Goal: Task Accomplishment & Management: Manage account settings

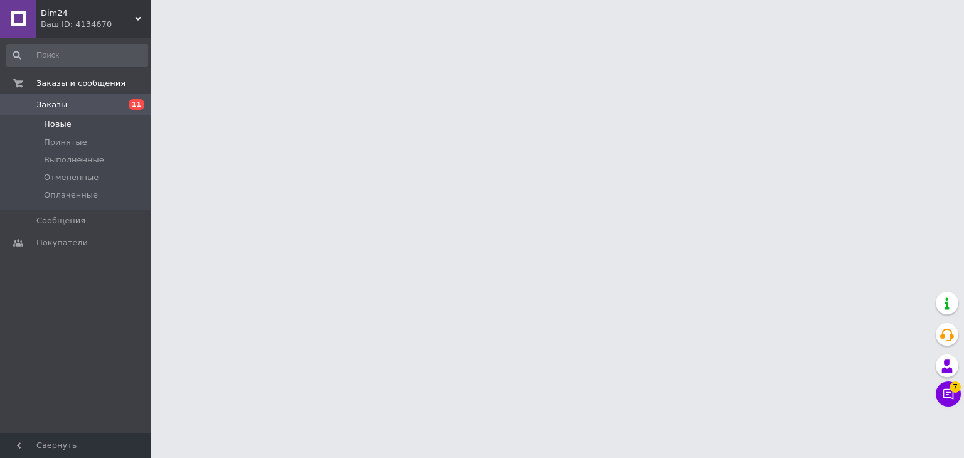
click at [113, 124] on li "Новые" at bounding box center [77, 124] width 154 height 18
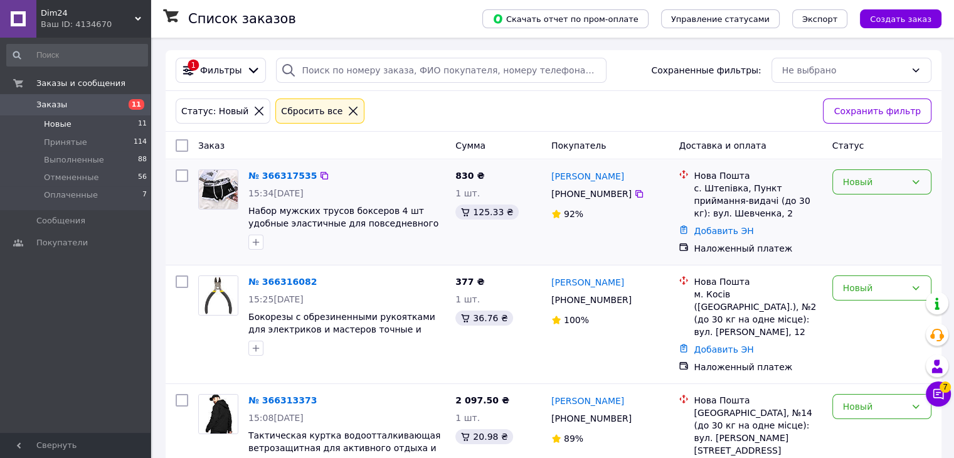
drag, startPoint x: 890, startPoint y: 178, endPoint x: 890, endPoint y: 192, distance: 13.8
click at [890, 178] on div "Новый" at bounding box center [874, 182] width 63 height 14
click at [891, 207] on li "Принят" at bounding box center [882, 209] width 98 height 23
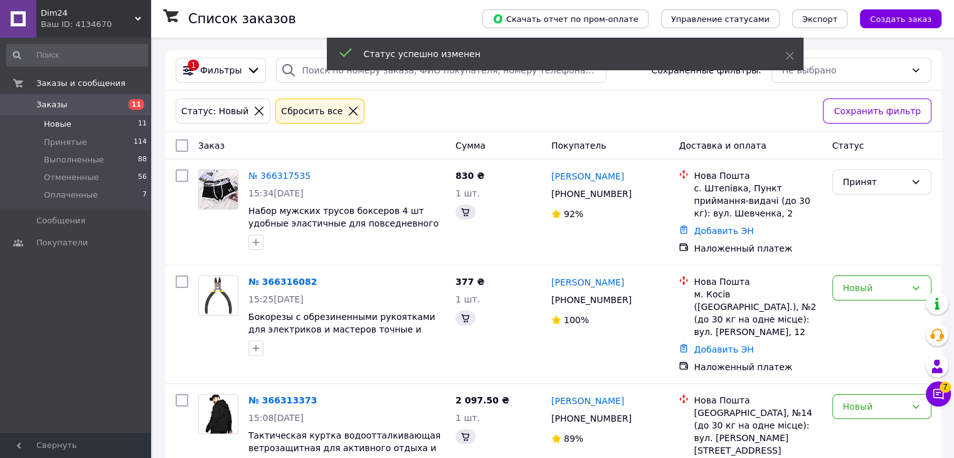
click at [886, 289] on div "Новый" at bounding box center [874, 288] width 63 height 14
click at [886, 312] on li "Принят" at bounding box center [882, 315] width 98 height 23
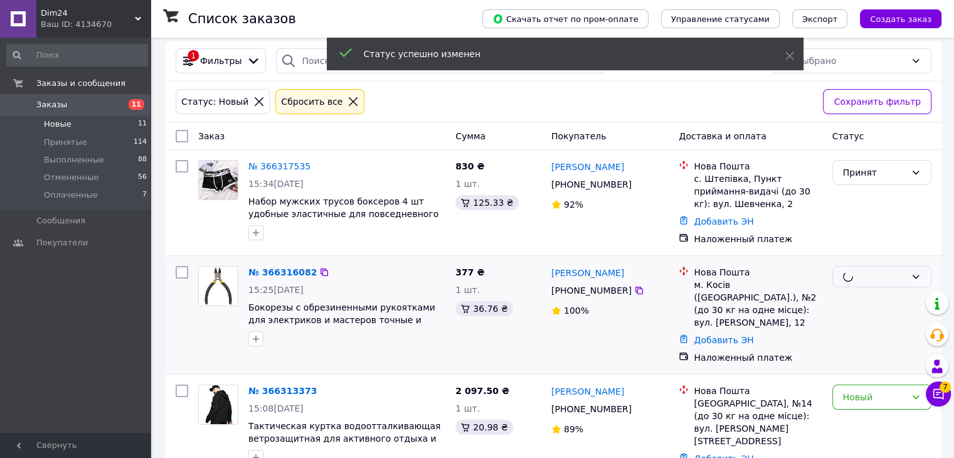
scroll to position [188, 0]
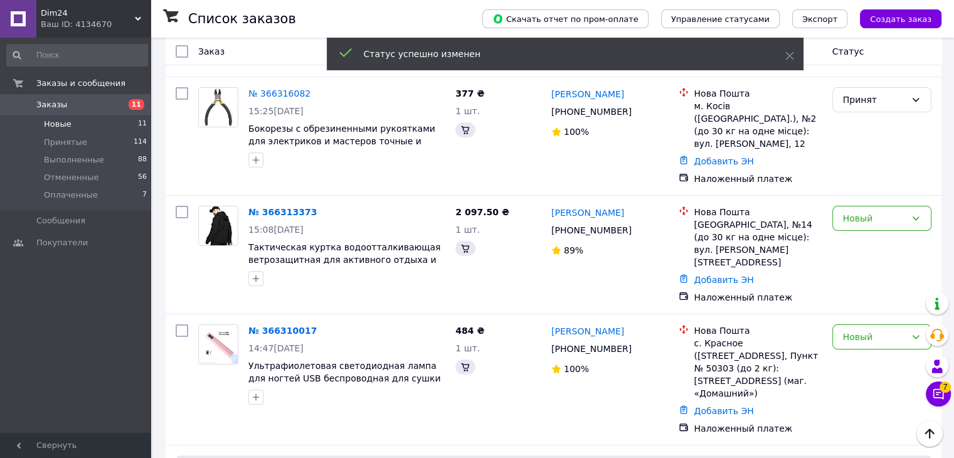
click at [888, 211] on div "Новый" at bounding box center [874, 218] width 63 height 14
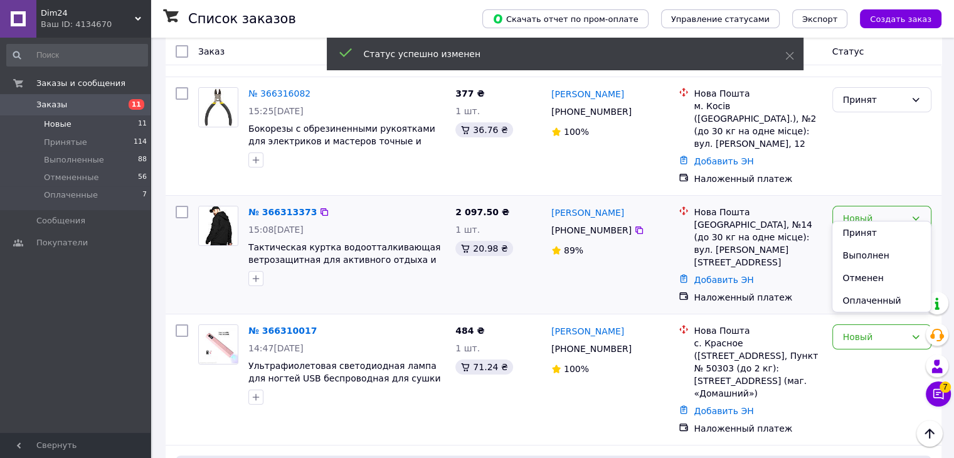
click at [888, 211] on div "Новый" at bounding box center [874, 218] width 63 height 14
click at [886, 211] on div "Новый" at bounding box center [874, 218] width 63 height 14
click at [881, 226] on li "Принят" at bounding box center [882, 232] width 98 height 23
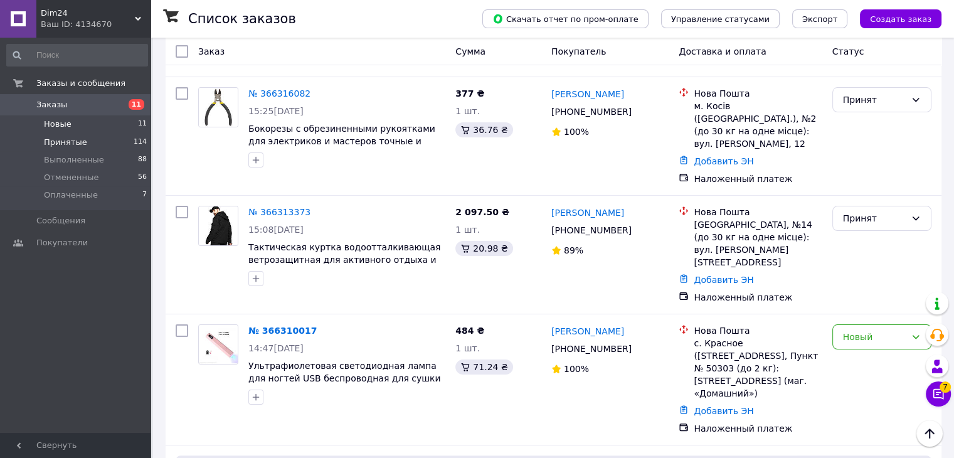
click at [89, 145] on li "Принятые 114" at bounding box center [77, 143] width 154 height 18
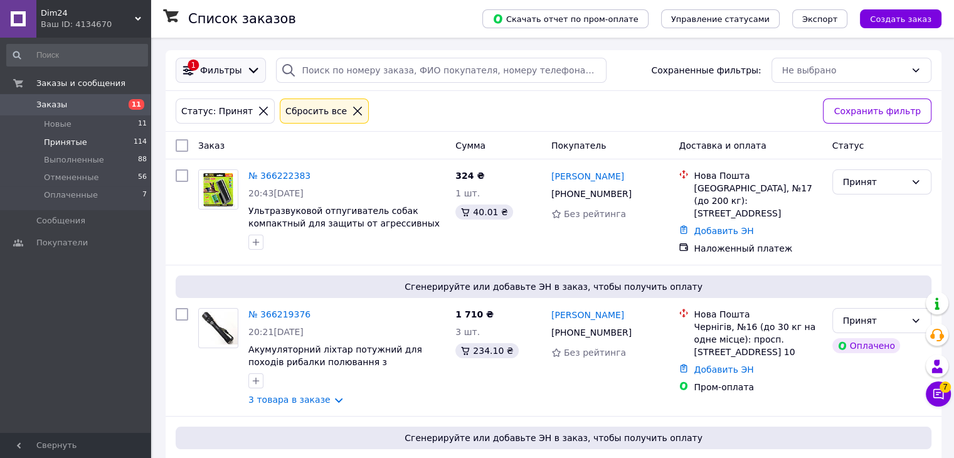
click at [221, 77] on div "1 Фильтры" at bounding box center [221, 70] width 84 height 14
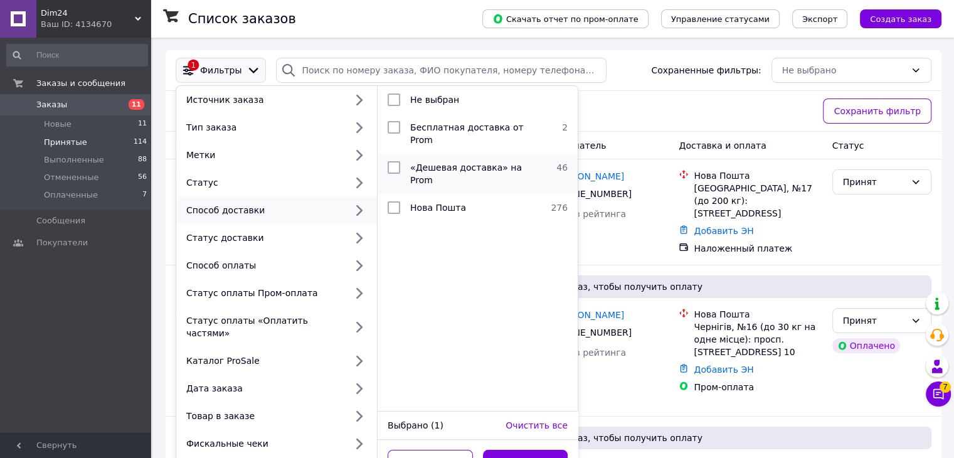
click at [430, 162] on span "«Дешевая доставка» на Prom" at bounding box center [466, 173] width 112 height 23
checkbox input "true"
click at [543, 450] on button "Применить" at bounding box center [525, 462] width 85 height 25
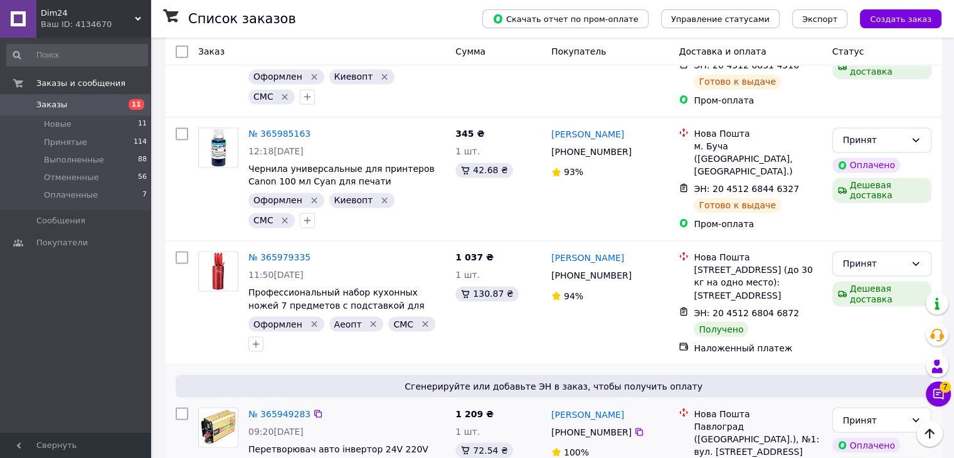
scroll to position [2114, 0]
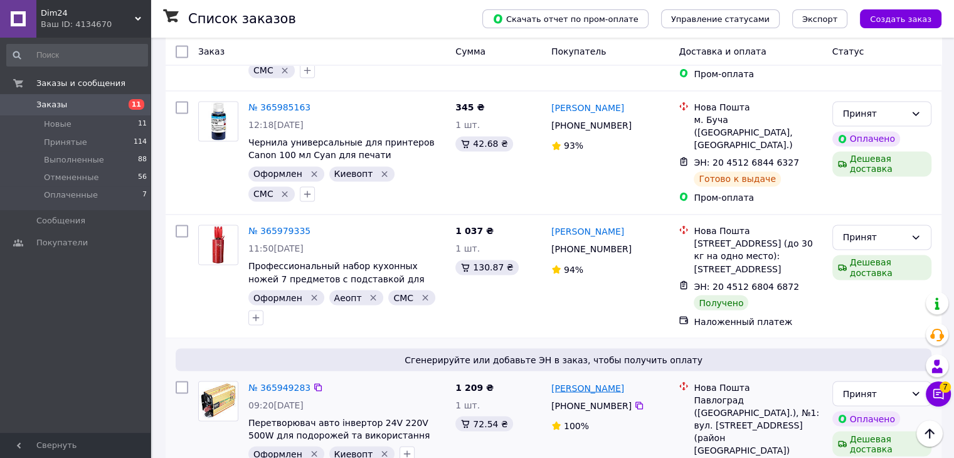
drag, startPoint x: 654, startPoint y: 238, endPoint x: 599, endPoint y: 239, distance: 55.2
click at [597, 380] on div "Олександр Коваленко" at bounding box center [610, 388] width 120 height 16
copy link "Коваленко"
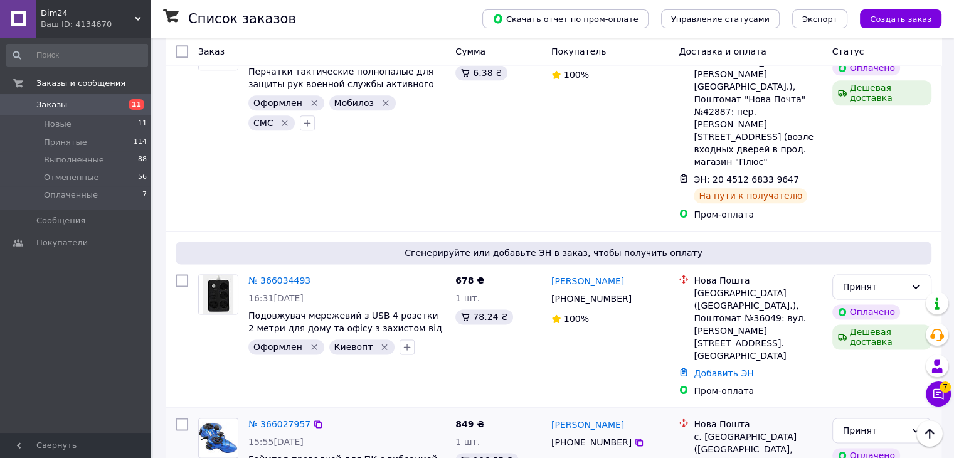
scroll to position [1550, 0]
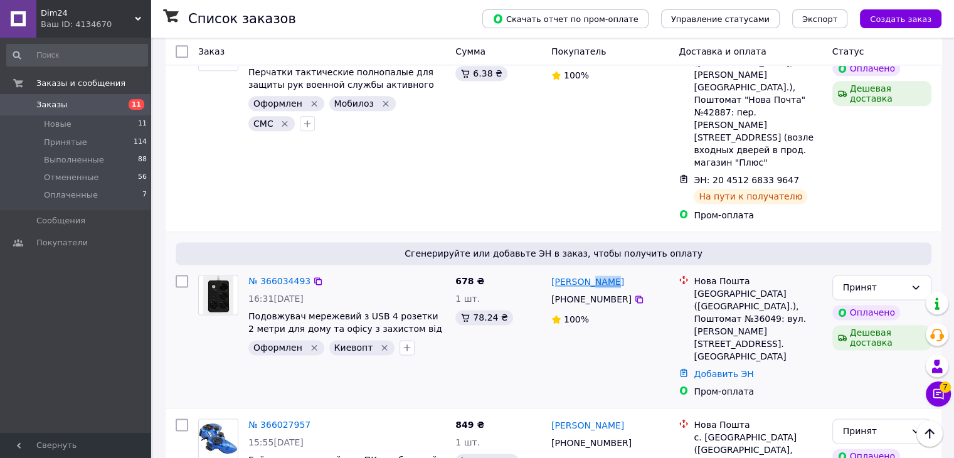
drag, startPoint x: 607, startPoint y: 164, endPoint x: 586, endPoint y: 163, distance: 20.7
click at [586, 274] on div "Олексій Гоєв" at bounding box center [610, 282] width 120 height 16
copy link "Гоєв"
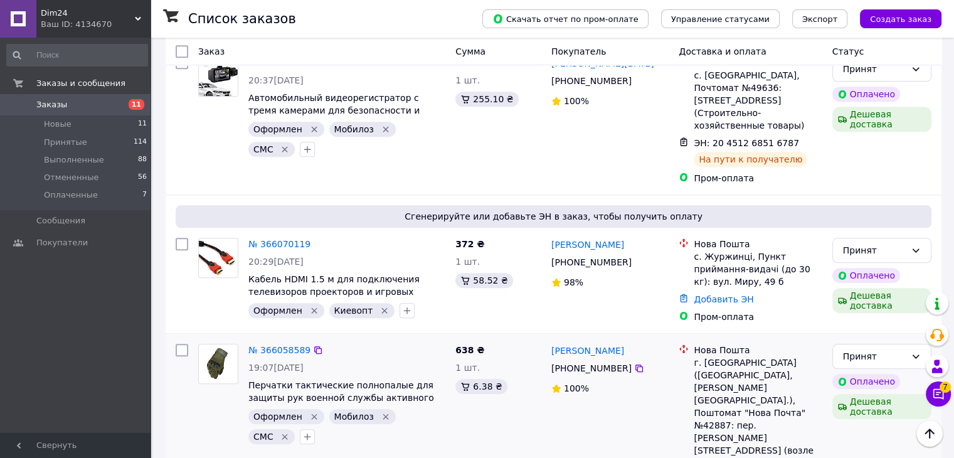
scroll to position [1236, 0]
drag, startPoint x: 632, startPoint y: 159, endPoint x: 587, endPoint y: 162, distance: 45.9
click at [587, 237] on div "Віталіна Маловічко" at bounding box center [610, 245] width 120 height 16
copy link "Маловічко"
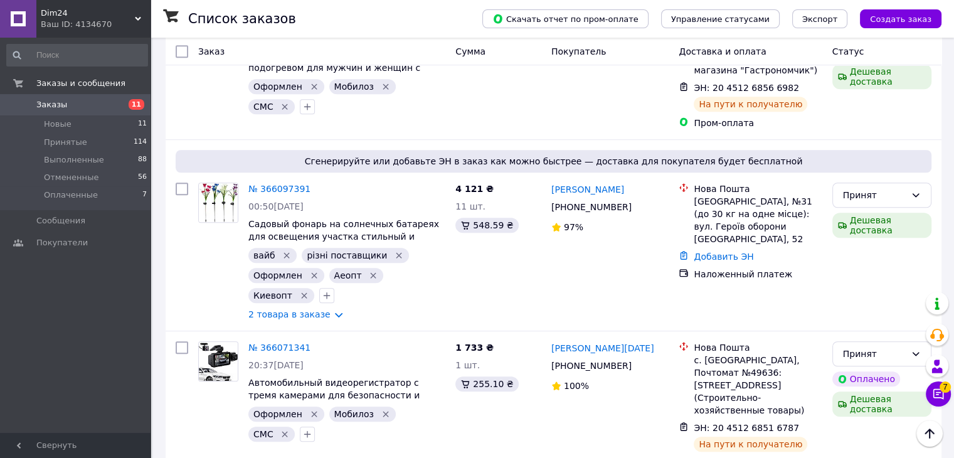
scroll to position [922, 0]
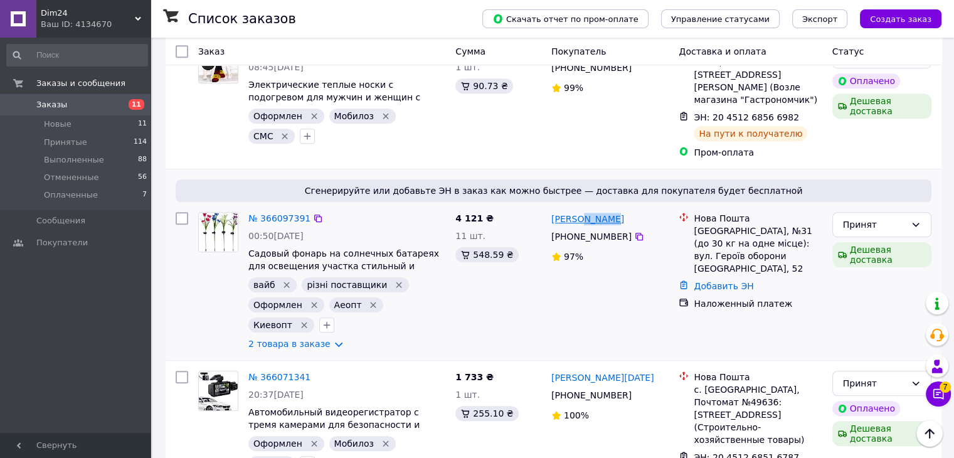
drag, startPoint x: 612, startPoint y: 150, endPoint x: 578, endPoint y: 146, distance: 34.7
click at [578, 211] on div "Олена Солдат" at bounding box center [610, 219] width 120 height 16
copy link "Солдат"
click at [935, 397] on icon at bounding box center [939, 394] width 11 height 11
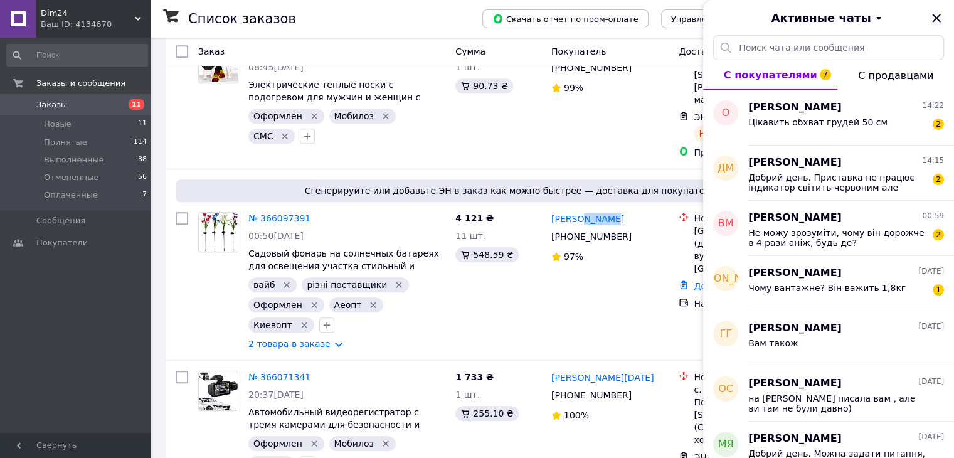
click at [934, 16] on icon "Закрыть" at bounding box center [936, 18] width 8 height 8
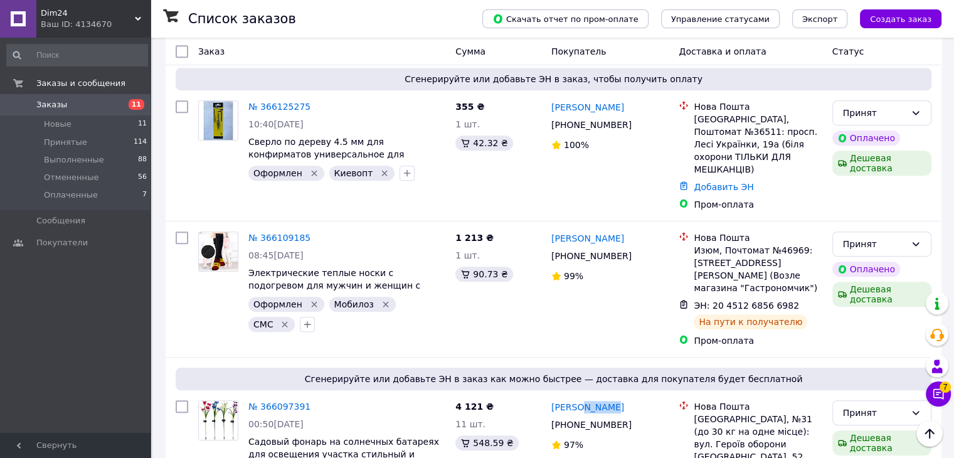
scroll to position [609, 0]
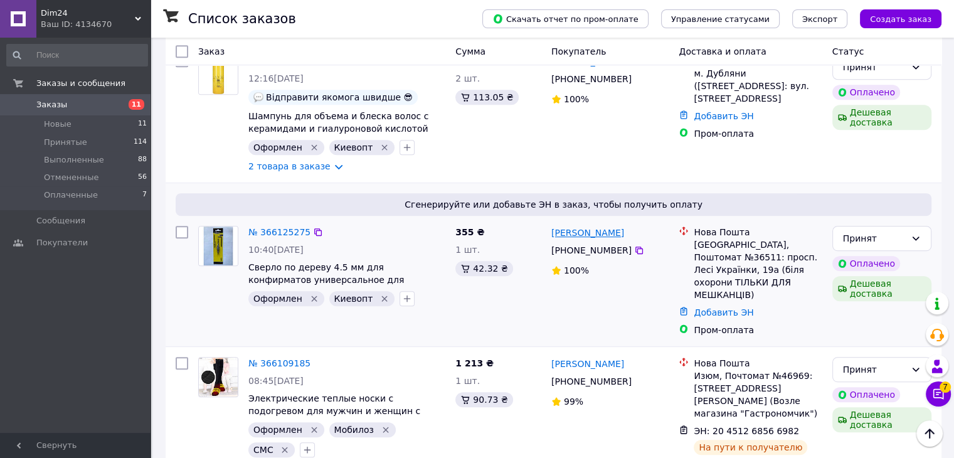
drag, startPoint x: 645, startPoint y: 181, endPoint x: 597, endPoint y: 190, distance: 49.1
click at [597, 225] on div "Александр Евстратьев" at bounding box center [610, 233] width 120 height 16
copy link "Евстратьев"
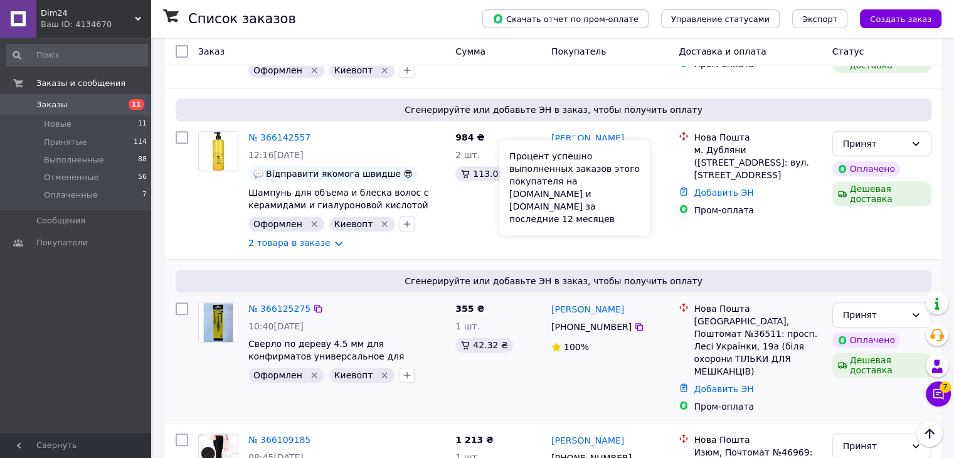
scroll to position [358, 0]
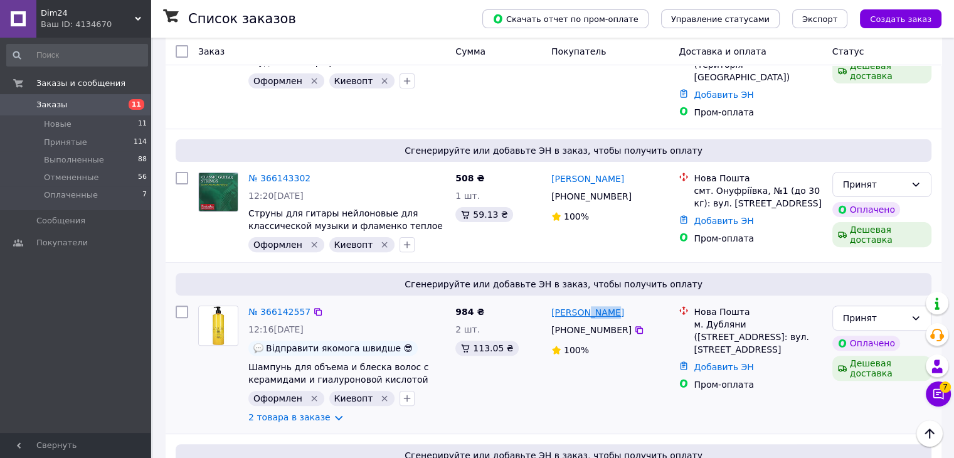
drag, startPoint x: 612, startPoint y: 260, endPoint x: 583, endPoint y: 264, distance: 29.8
click at [583, 304] on div "Оксана Батюк" at bounding box center [610, 312] width 120 height 16
copy link "Батюк"
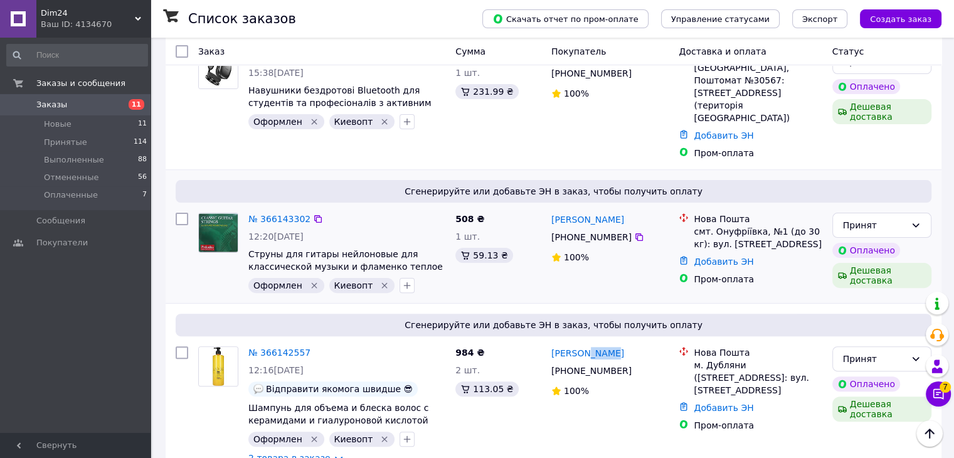
scroll to position [295, 0]
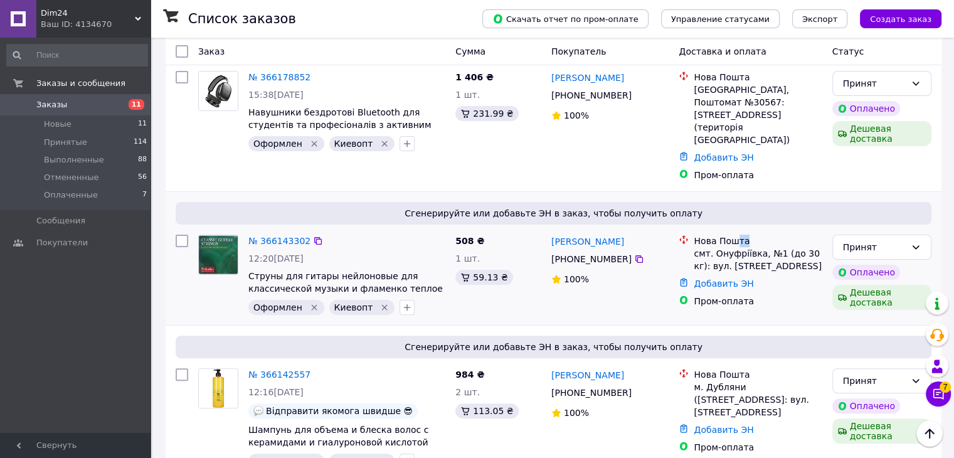
drag, startPoint x: 748, startPoint y: 192, endPoint x: 735, endPoint y: 195, distance: 13.5
click at [735, 235] on div "Нова Пошта" at bounding box center [758, 241] width 128 height 13
drag, startPoint x: 630, startPoint y: 191, endPoint x: 595, endPoint y: 196, distance: 35.5
click at [595, 233] on div "Станислав Кохно" at bounding box center [610, 241] width 120 height 16
copy link "Кохно"
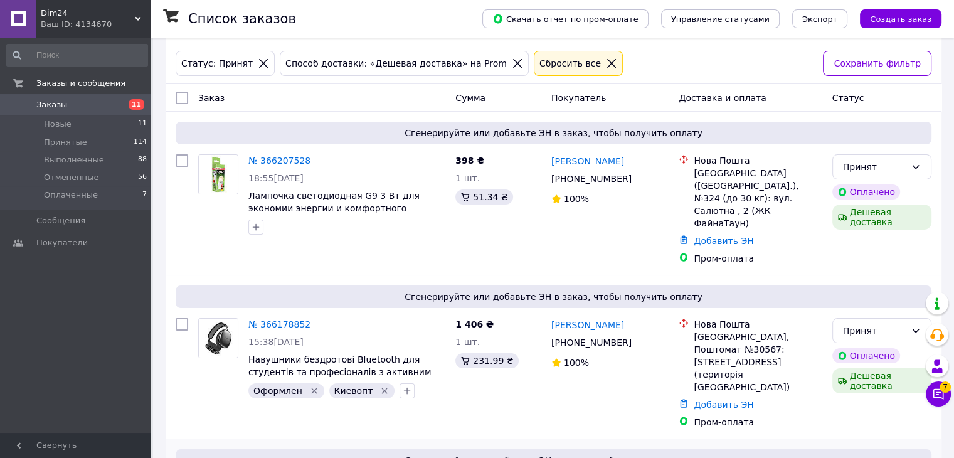
scroll to position [125, 0]
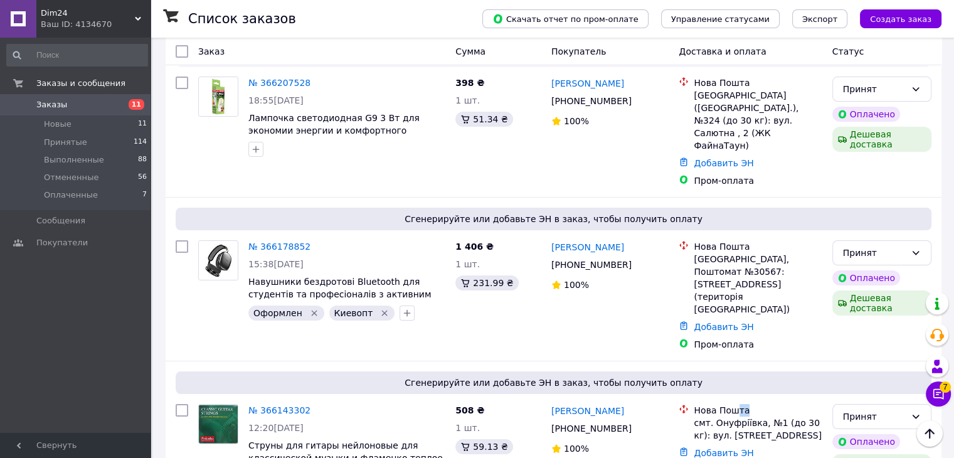
click at [607, 241] on link "Дмитро Швець" at bounding box center [587, 247] width 73 height 13
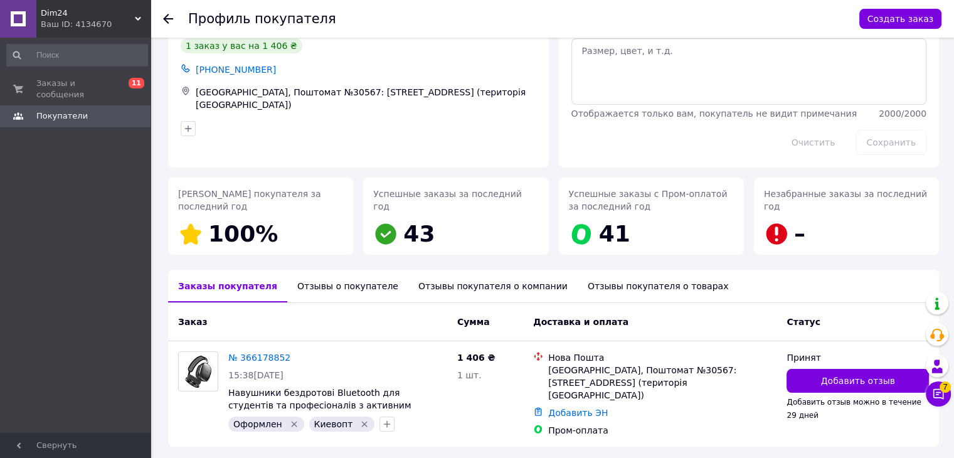
scroll to position [90, 0]
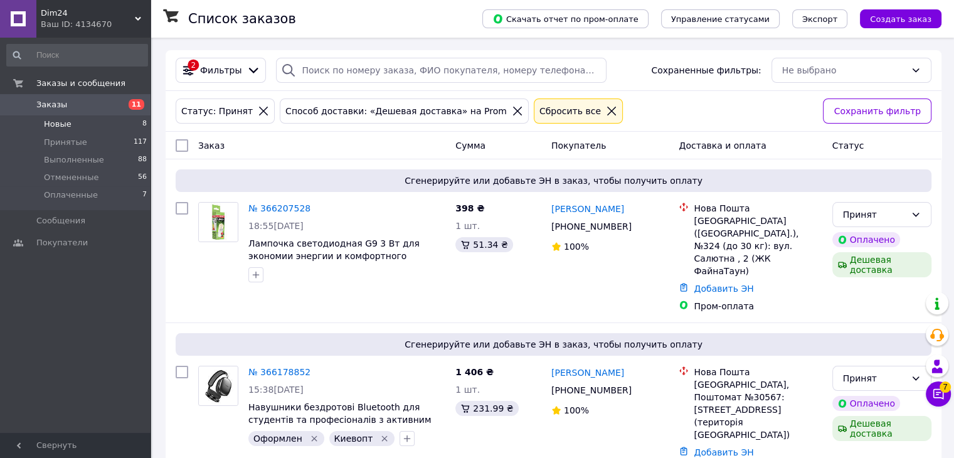
click at [93, 124] on li "Новые 8" at bounding box center [77, 124] width 154 height 18
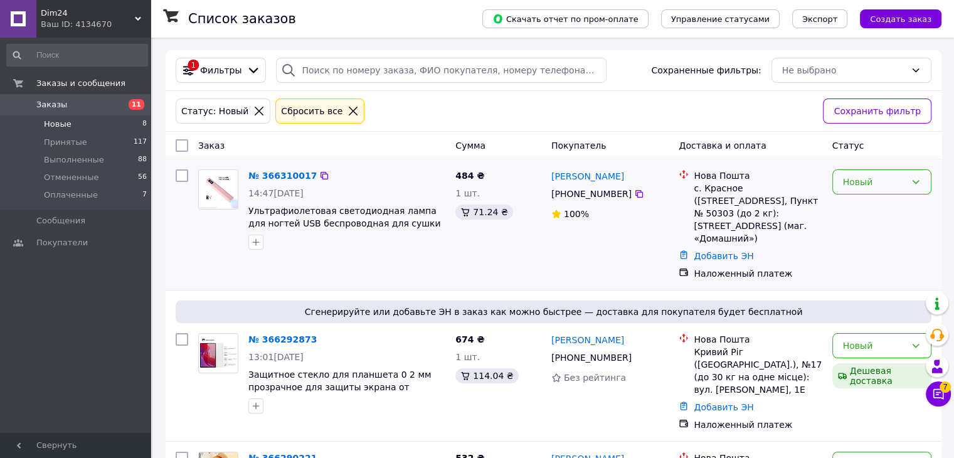
click at [871, 188] on div "Новый" at bounding box center [874, 182] width 63 height 14
click at [873, 211] on li "Принят" at bounding box center [882, 209] width 98 height 23
click at [915, 341] on icon at bounding box center [916, 346] width 10 height 10
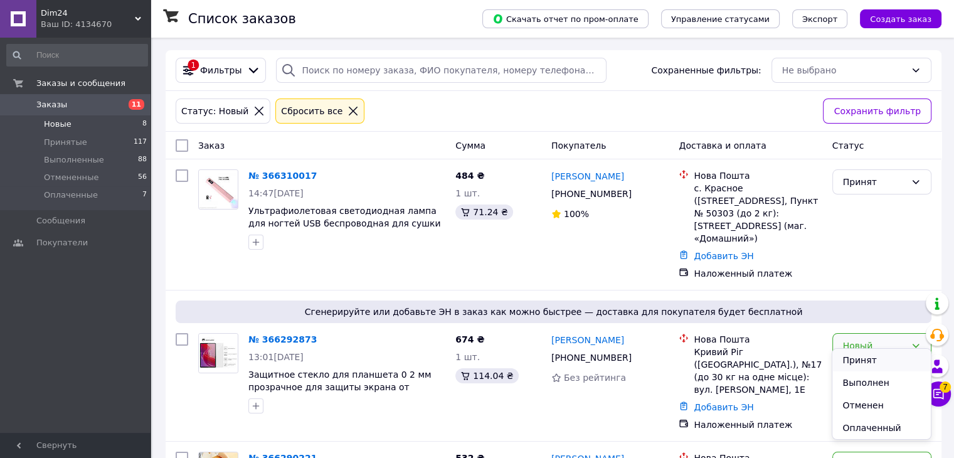
click at [870, 362] on li "Принят" at bounding box center [882, 360] width 98 height 23
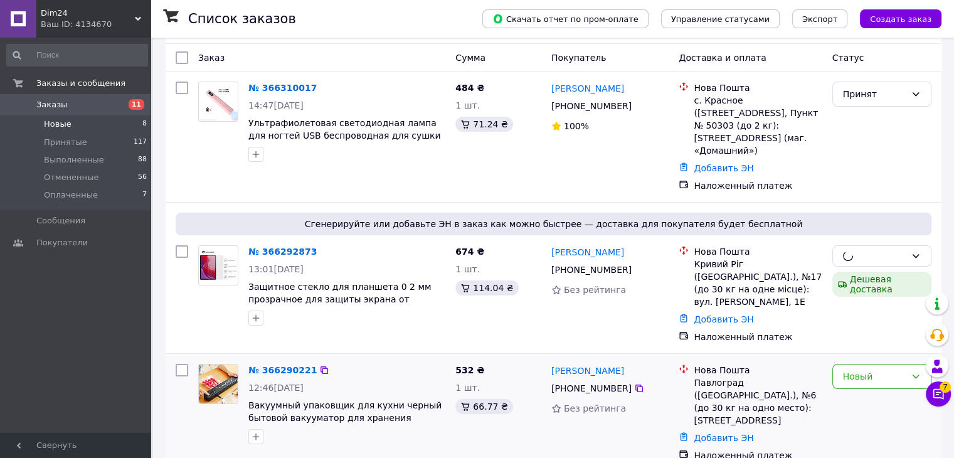
scroll to position [188, 0]
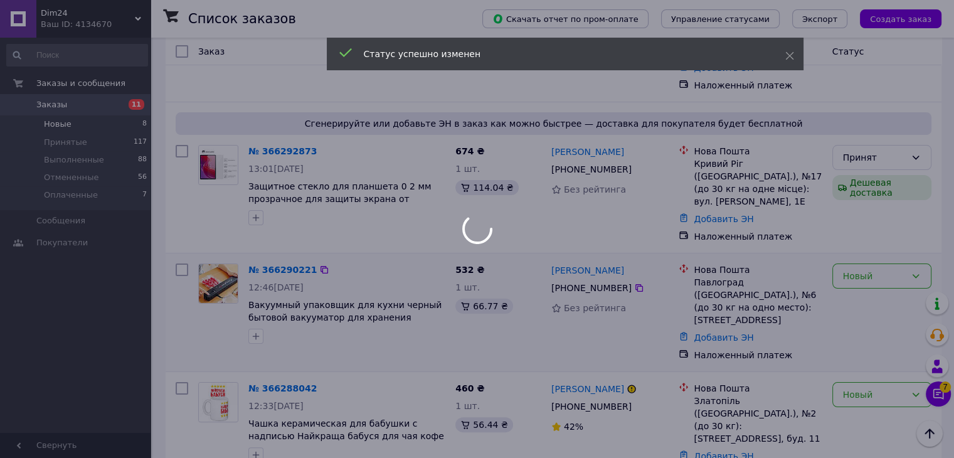
click at [858, 264] on body "Dim24 Ваш ID: 4134670 Кабинет покупателя Проверить состояние системы Страница н…" at bounding box center [477, 398] width 954 height 1173
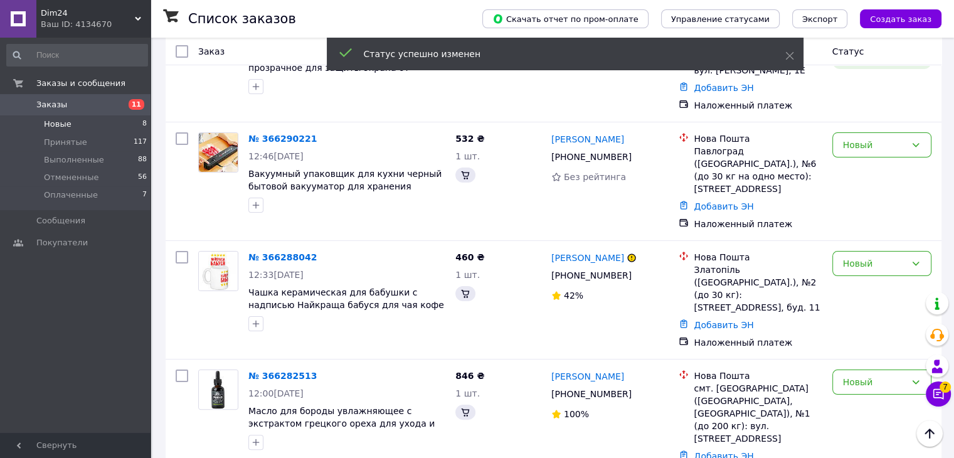
scroll to position [70, 0]
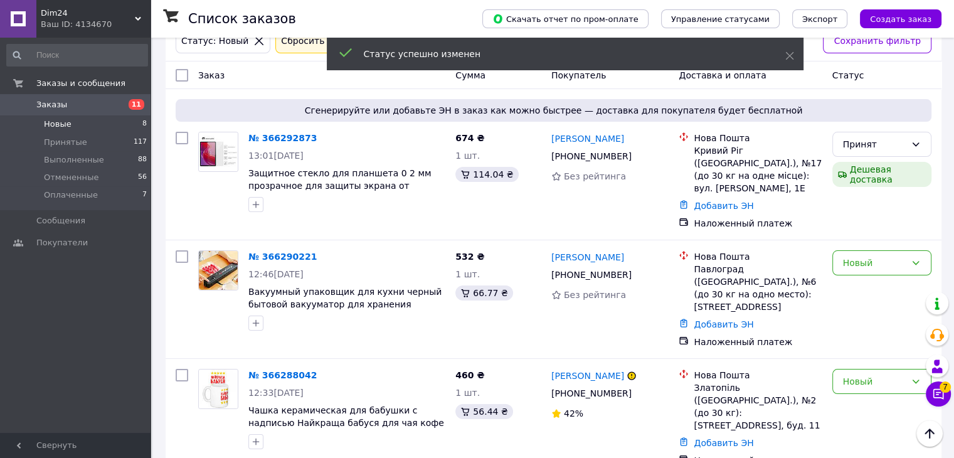
click at [864, 267] on div "Новый" at bounding box center [874, 263] width 63 height 14
click at [857, 287] on li "Принят" at bounding box center [882, 290] width 98 height 23
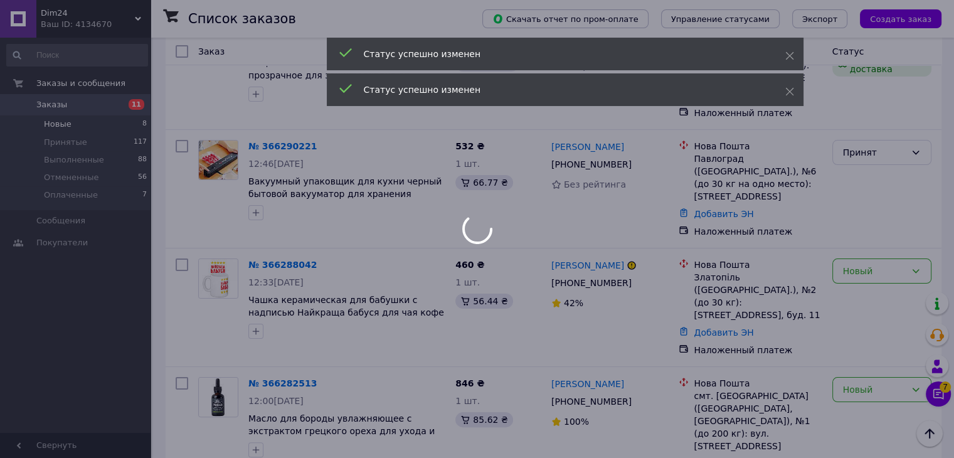
scroll to position [196, 0]
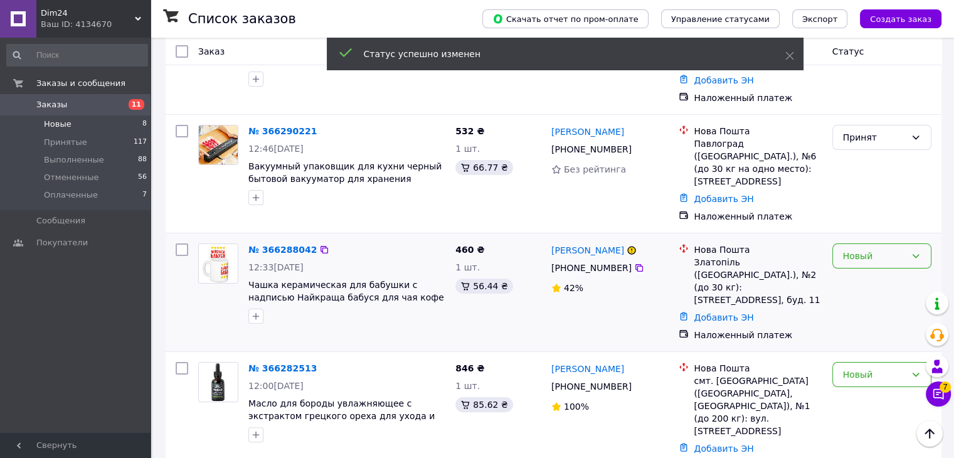
click at [881, 249] on div "Новый" at bounding box center [874, 256] width 63 height 14
click at [868, 272] on li "Принят" at bounding box center [882, 270] width 98 height 23
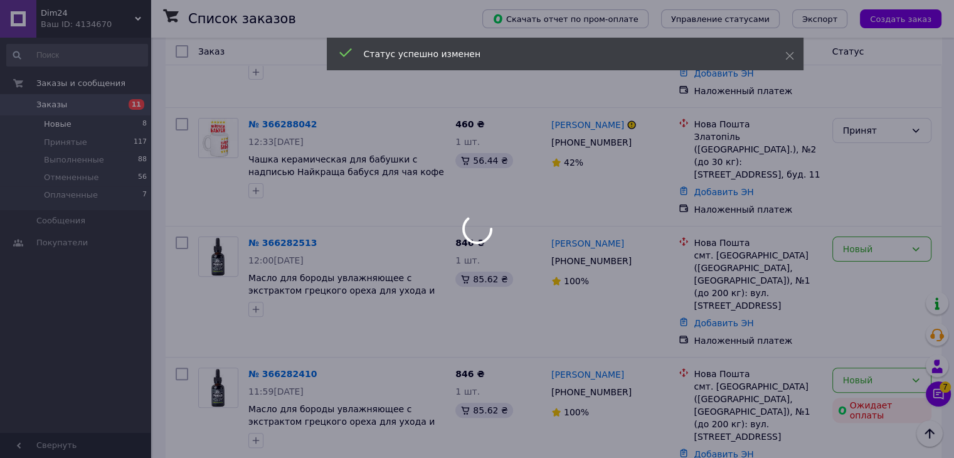
scroll to position [439, 0]
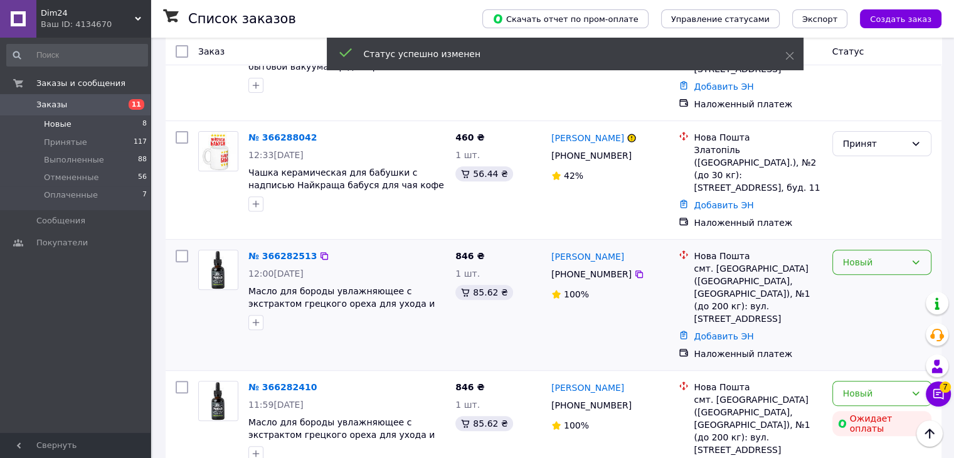
click at [866, 255] on div "Новый" at bounding box center [874, 262] width 63 height 14
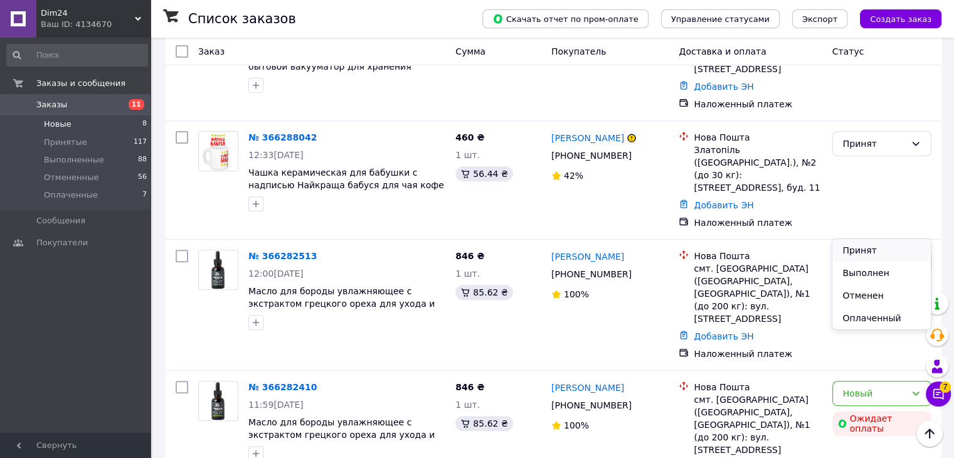
click at [866, 242] on li "Принят" at bounding box center [882, 250] width 98 height 23
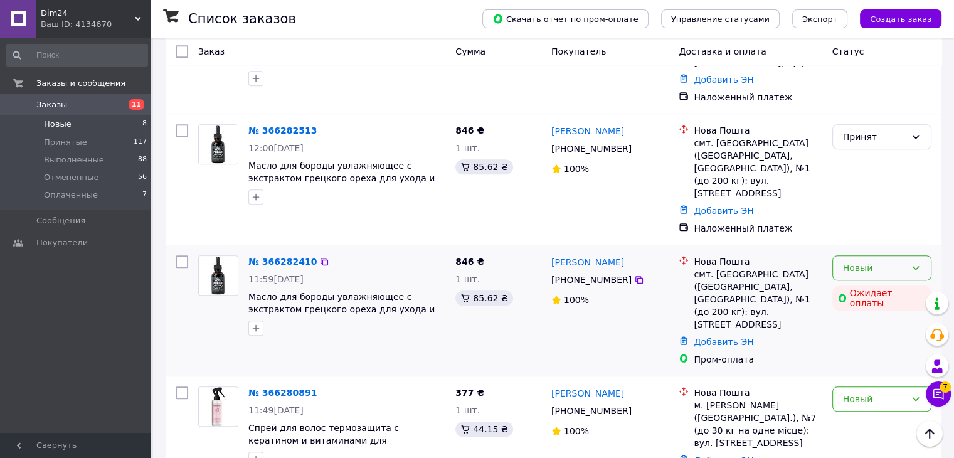
click at [870, 261] on div "Новый" at bounding box center [874, 268] width 63 height 14
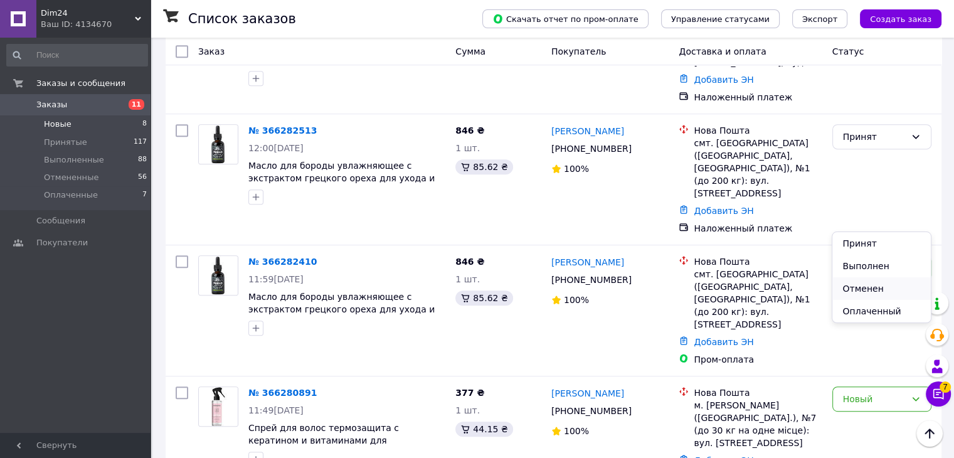
click at [868, 287] on li "Отменен" at bounding box center [882, 288] width 98 height 23
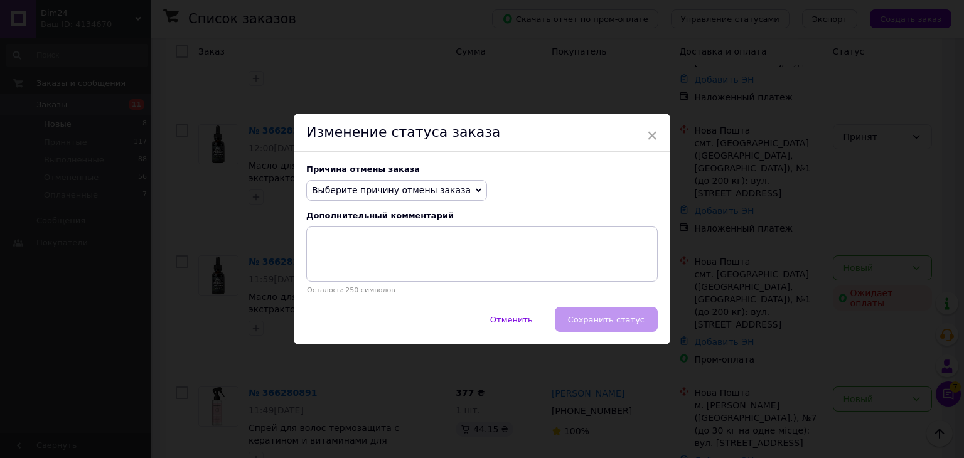
click at [389, 191] on span "Выберите причину отмены заказа" at bounding box center [391, 190] width 159 height 10
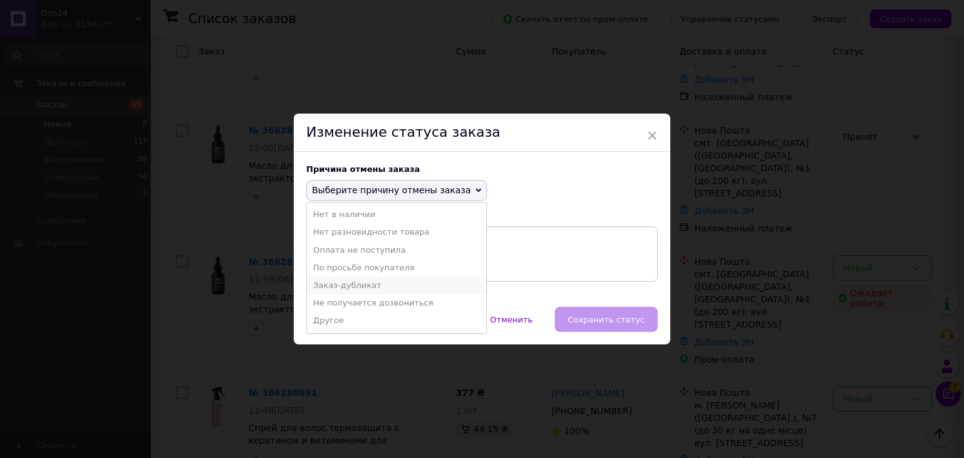
click at [377, 285] on li "Заказ-дубликат" at bounding box center [396, 286] width 179 height 18
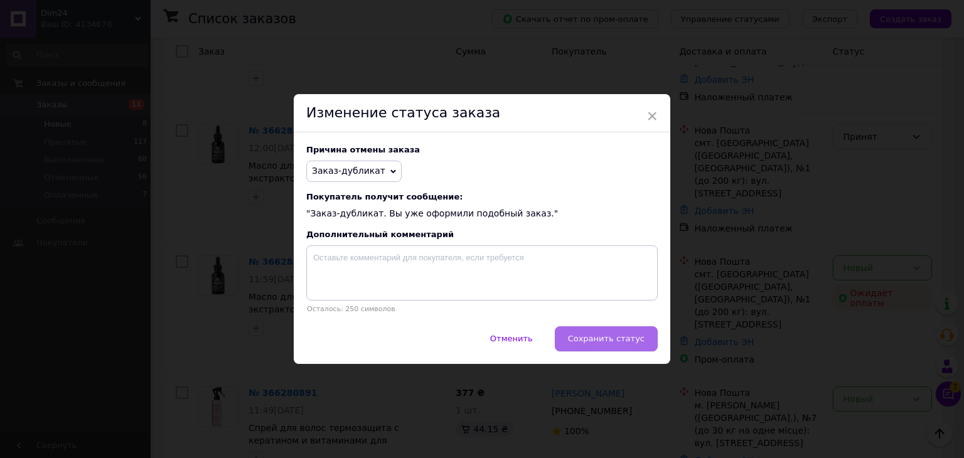
click at [617, 343] on span "Сохранить статус" at bounding box center [606, 338] width 77 height 9
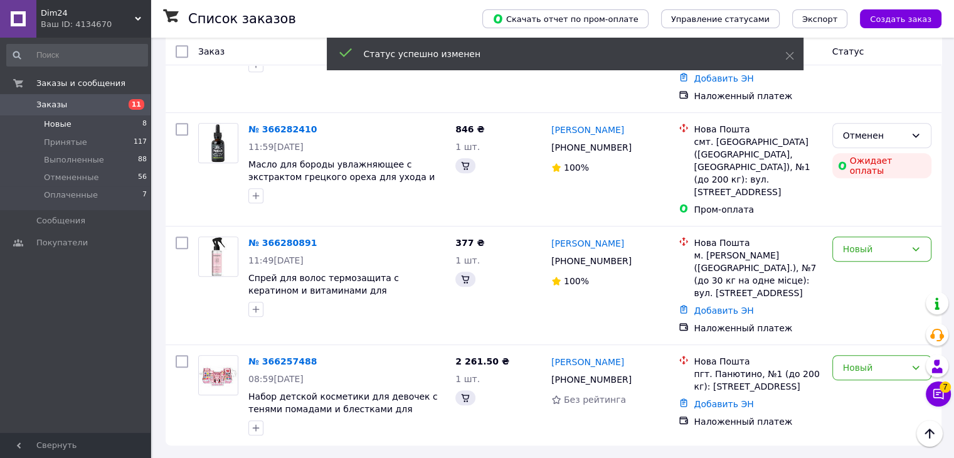
scroll to position [503, 0]
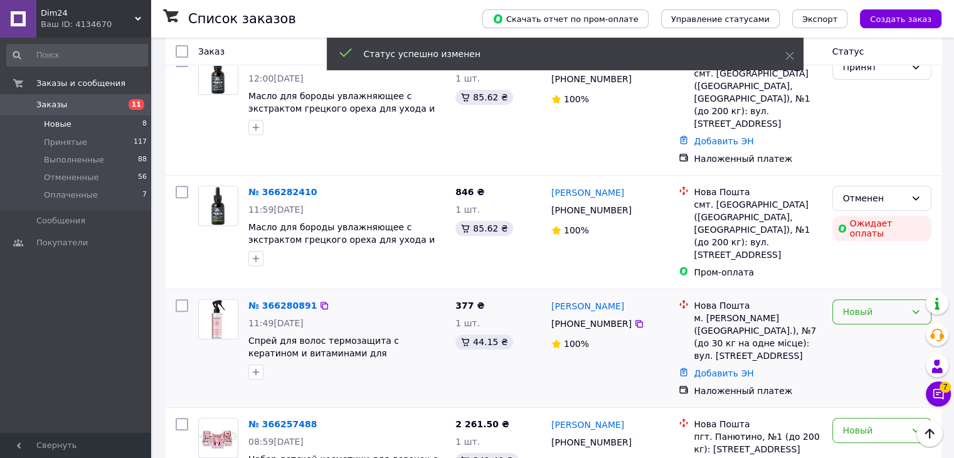
click at [868, 305] on div "Новый" at bounding box center [874, 312] width 63 height 14
click at [868, 289] on li "Принят" at bounding box center [882, 288] width 98 height 23
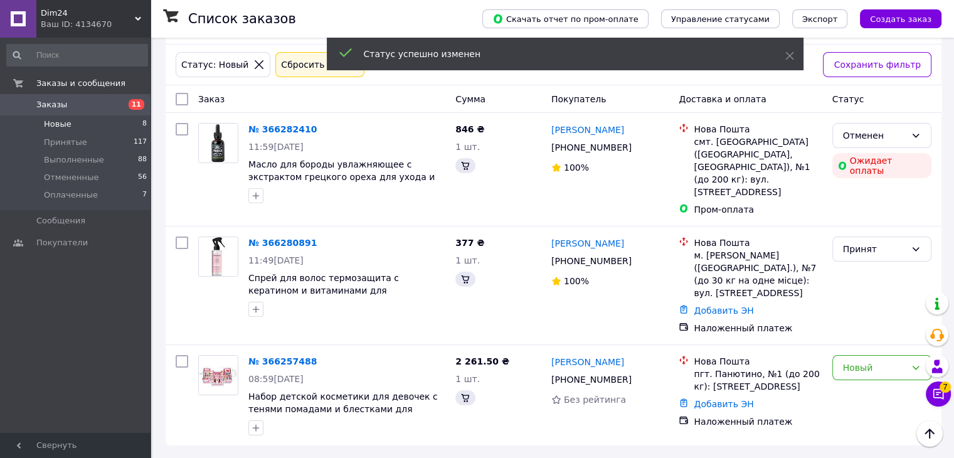
scroll to position [22, 0]
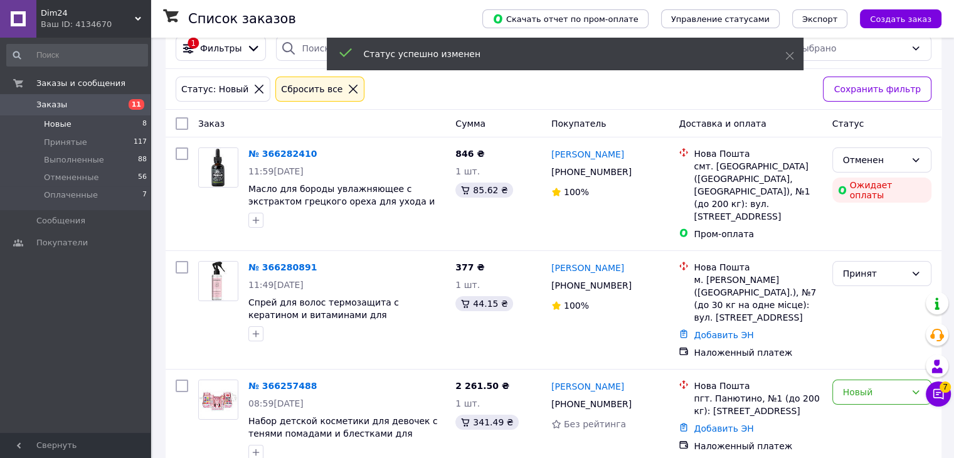
click at [861, 385] on div "Новый" at bounding box center [874, 392] width 63 height 14
click at [868, 272] on li "Принят" at bounding box center [882, 272] width 98 height 23
click at [112, 194] on li "Оплаченные 7" at bounding box center [77, 198] width 154 height 24
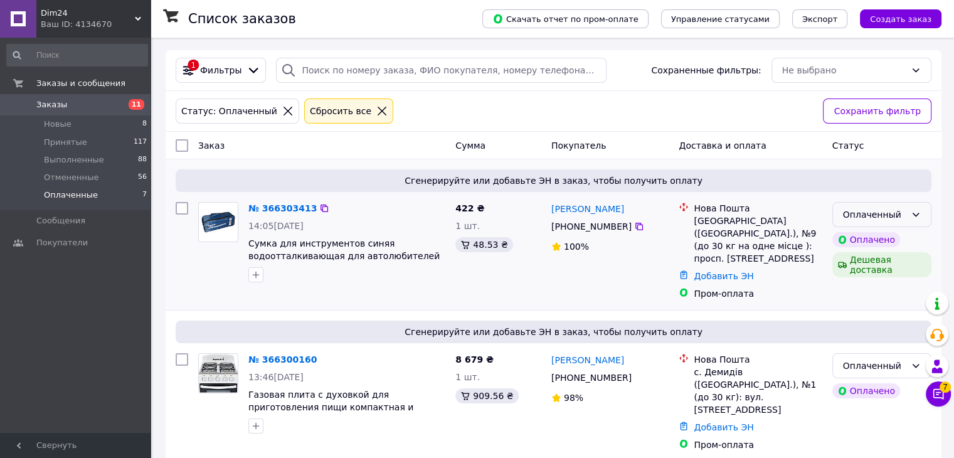
click at [873, 211] on div "Оплаченный" at bounding box center [874, 215] width 63 height 14
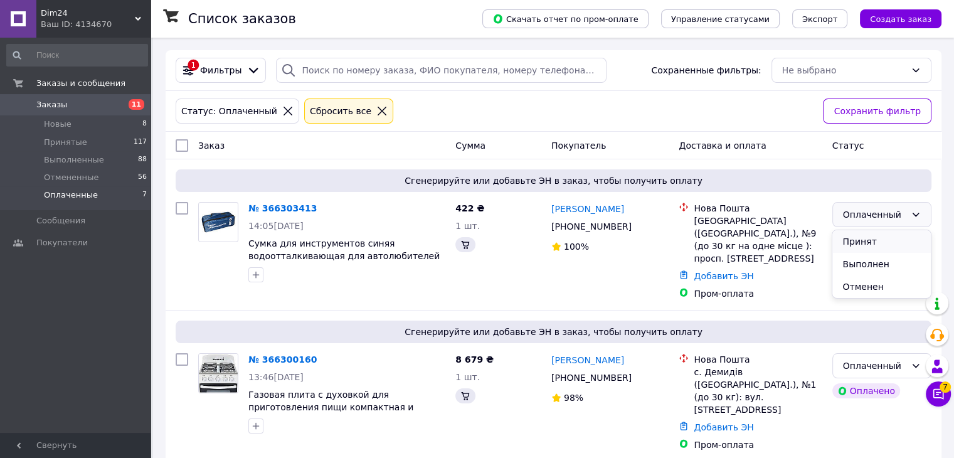
click at [865, 244] on li "Принят" at bounding box center [882, 241] width 98 height 23
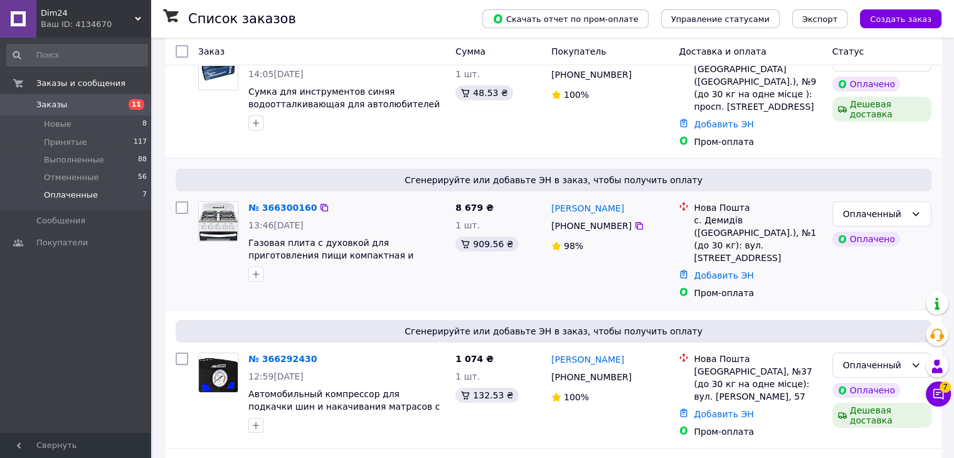
scroll to position [188, 0]
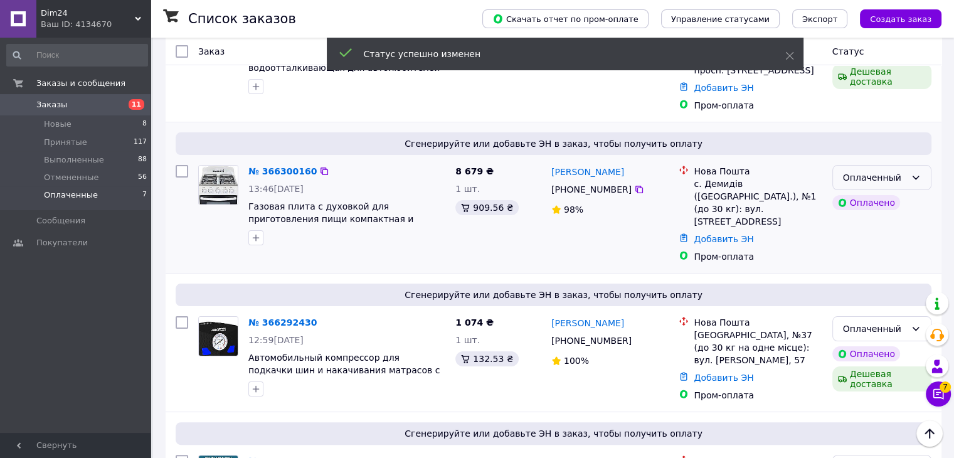
click at [891, 171] on div "Оплаченный" at bounding box center [874, 178] width 63 height 14
click at [888, 188] on li "Принят" at bounding box center [882, 192] width 98 height 23
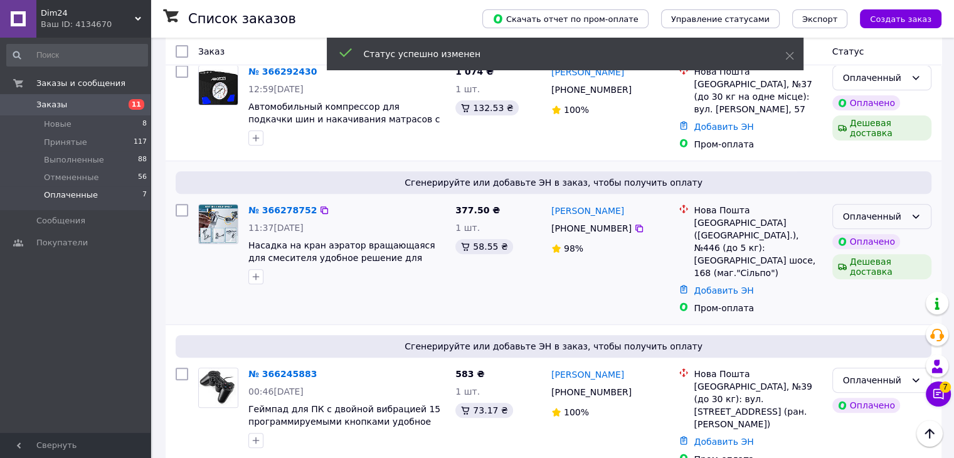
click at [867, 210] on div "Оплаченный" at bounding box center [874, 217] width 63 height 14
click at [868, 211] on li "Принят" at bounding box center [882, 208] width 98 height 23
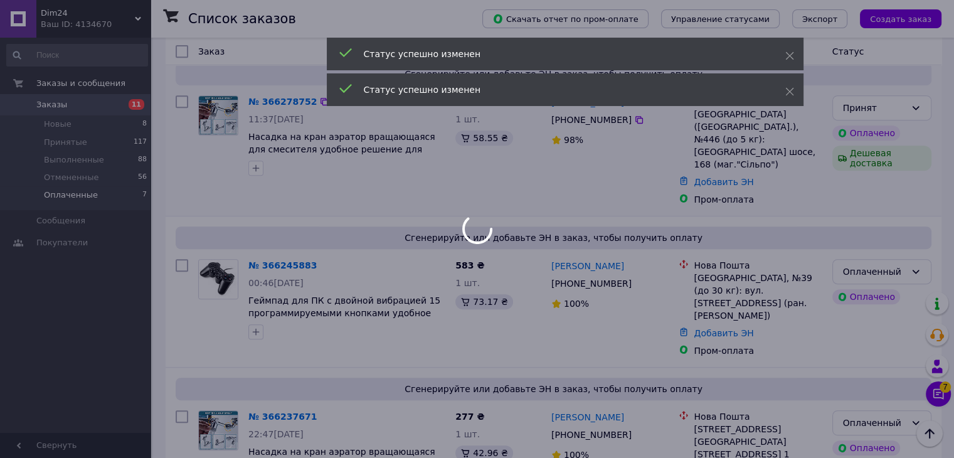
scroll to position [627, 0]
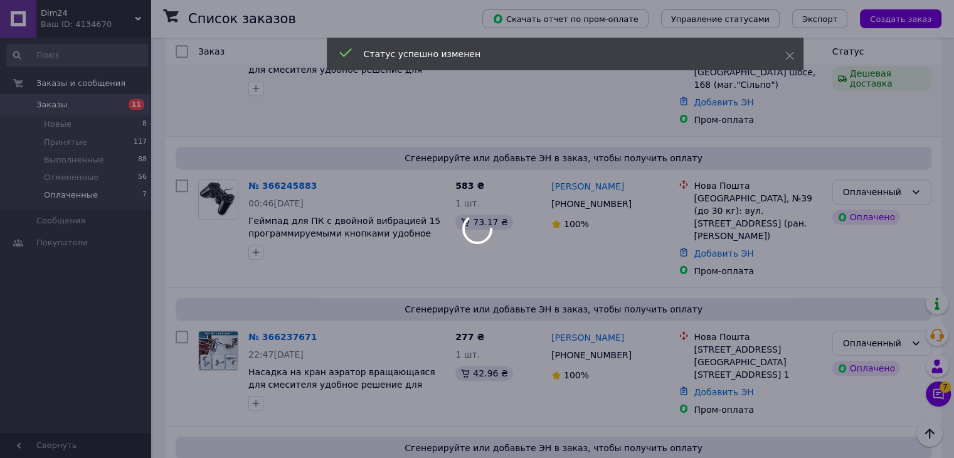
click at [889, 128] on div at bounding box center [477, 229] width 954 height 458
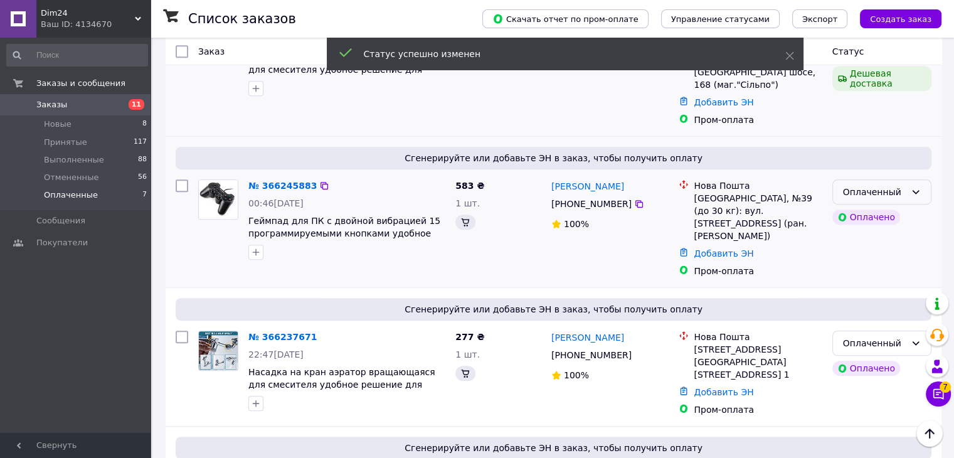
click at [881, 185] on div "Оплаченный" at bounding box center [874, 192] width 63 height 14
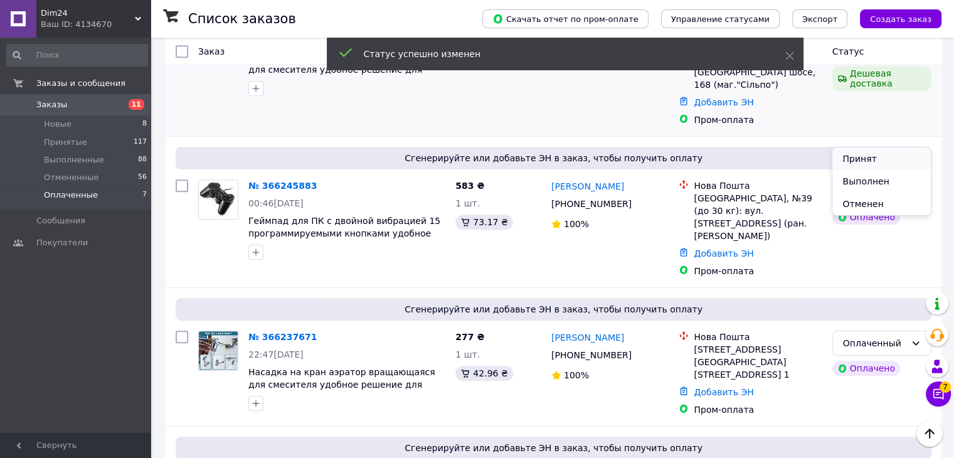
click at [876, 159] on li "Принят" at bounding box center [882, 158] width 98 height 23
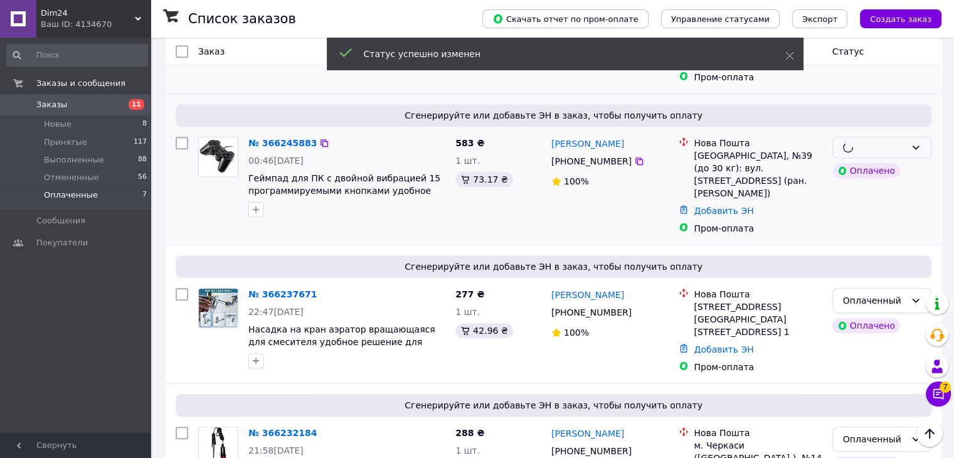
scroll to position [682, 0]
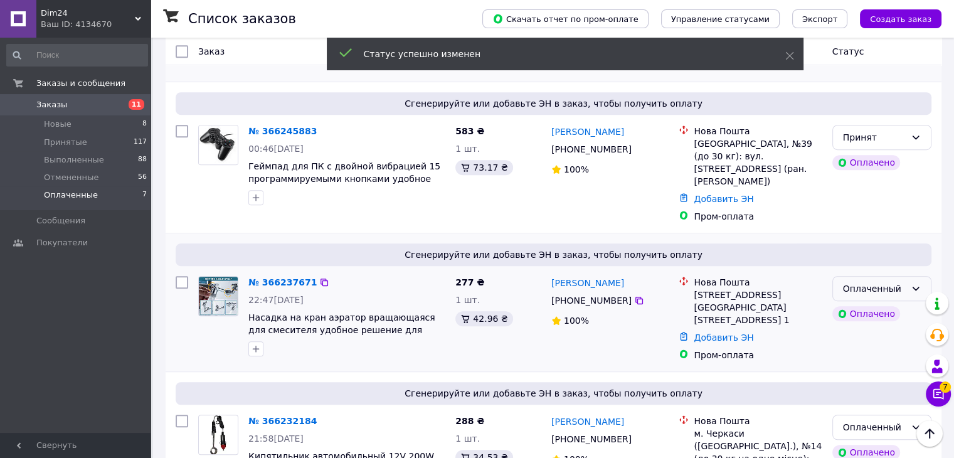
drag, startPoint x: 871, startPoint y: 219, endPoint x: 868, endPoint y: 226, distance: 7.3
click at [872, 282] on div "Оплаченный" at bounding box center [874, 289] width 63 height 14
click at [864, 240] on li "Принят" at bounding box center [882, 242] width 98 height 23
click at [860, 420] on div "Оплаченный" at bounding box center [874, 427] width 63 height 14
click at [859, 375] on li "Принят" at bounding box center [882, 376] width 98 height 23
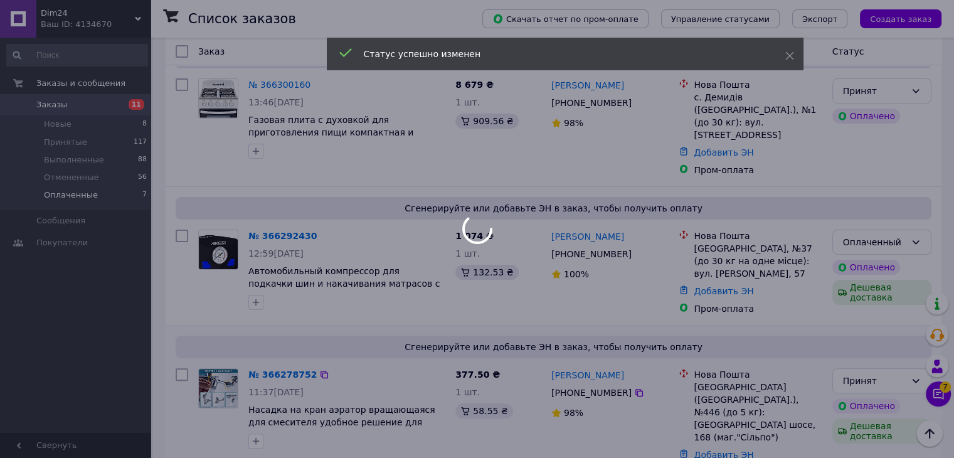
scroll to position [180, 0]
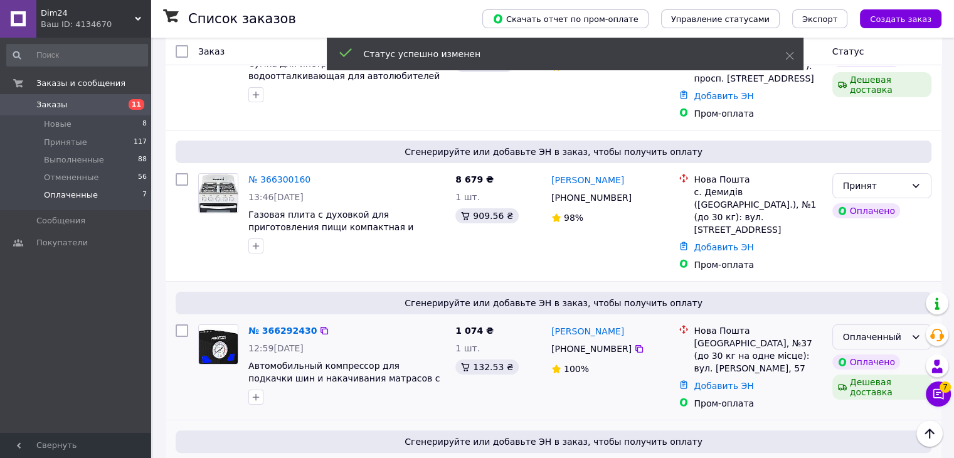
click at [856, 330] on div "Оплаченный" at bounding box center [874, 337] width 63 height 14
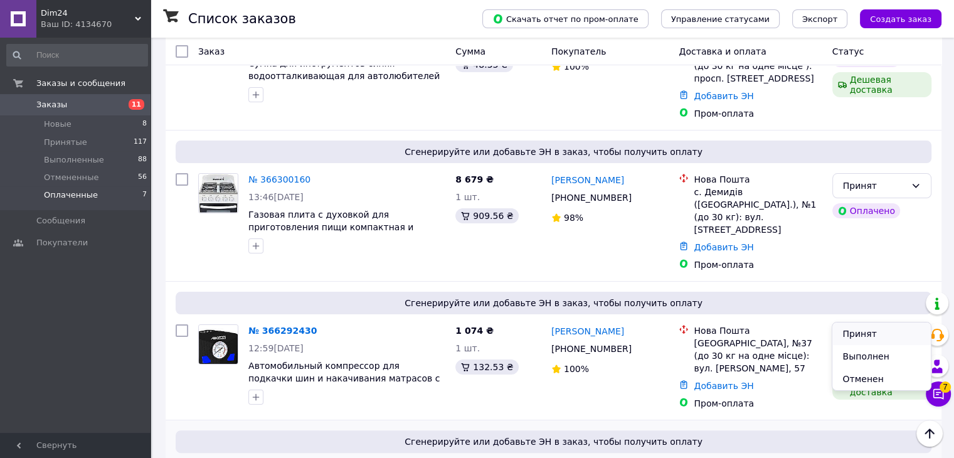
click at [851, 335] on li "Принят" at bounding box center [882, 333] width 98 height 23
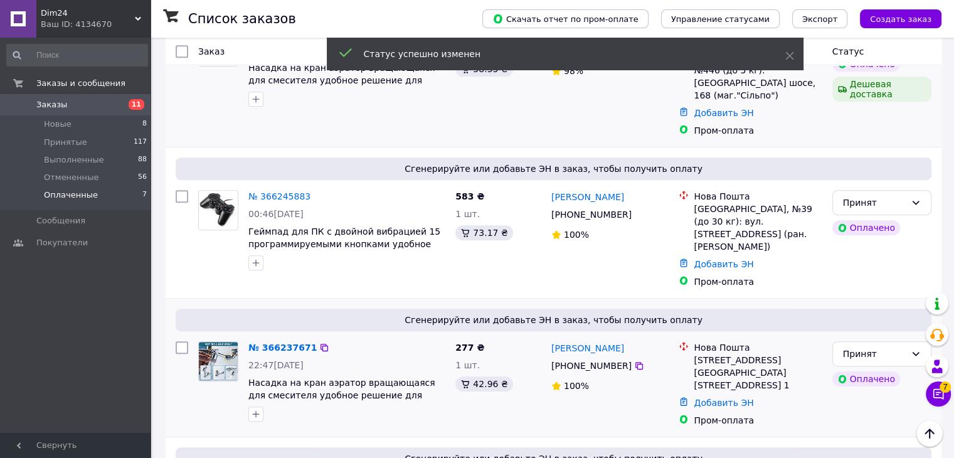
scroll to position [682, 0]
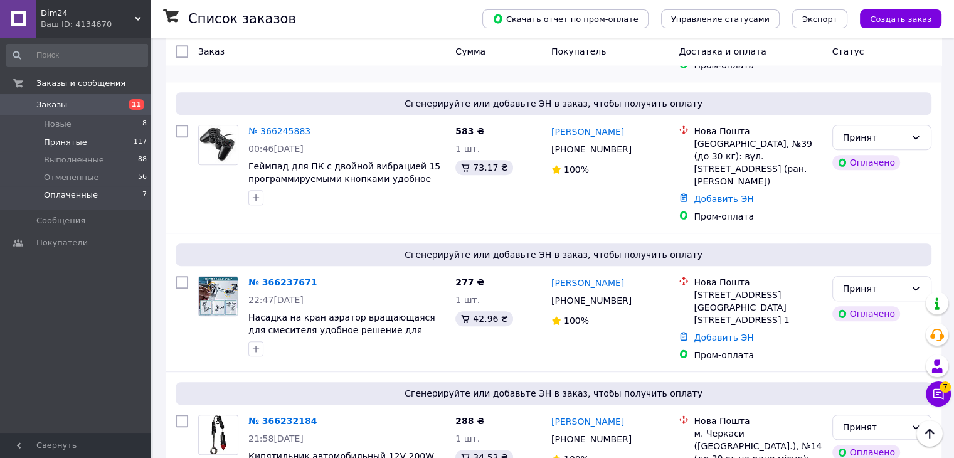
click at [83, 139] on li "Принятые 117" at bounding box center [77, 143] width 154 height 18
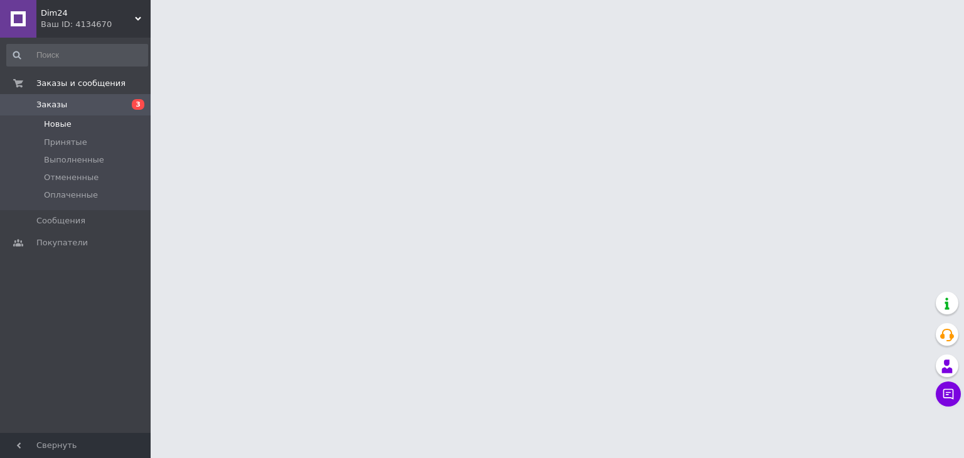
click at [104, 119] on li "Новые" at bounding box center [77, 124] width 154 height 18
click at [104, 121] on li "Новые" at bounding box center [77, 124] width 154 height 18
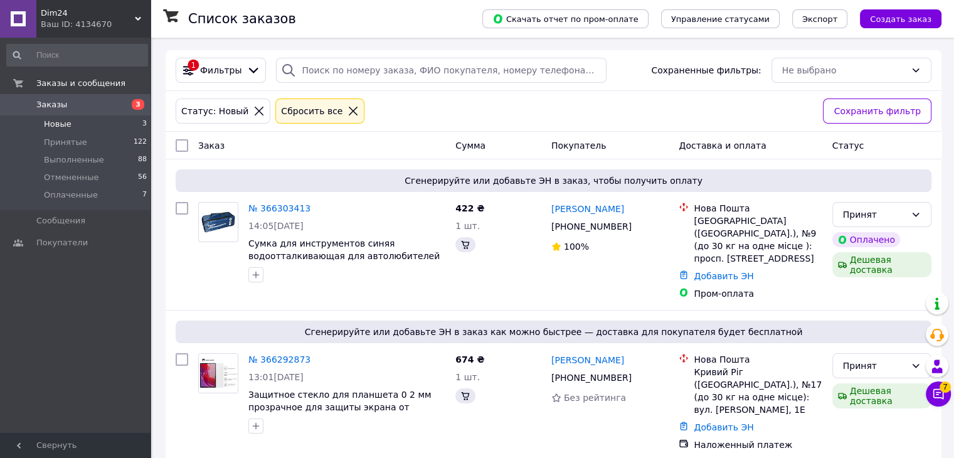
click at [93, 123] on li "Новые 3" at bounding box center [77, 124] width 154 height 18
click at [68, 126] on span "Новые" at bounding box center [58, 124] width 28 height 11
click at [95, 146] on li "Принятые 122" at bounding box center [77, 143] width 154 height 18
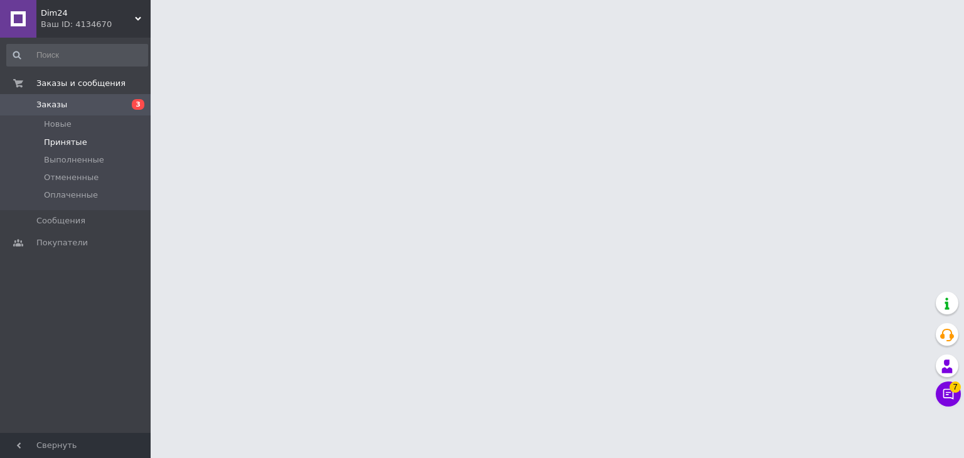
click at [97, 141] on li "Принятые" at bounding box center [77, 143] width 154 height 18
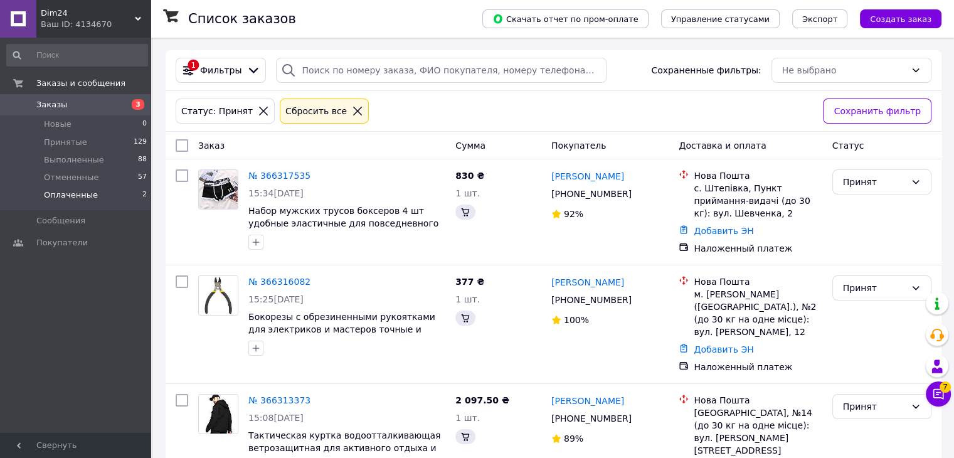
drag, startPoint x: 110, startPoint y: 196, endPoint x: 109, endPoint y: 186, distance: 9.4
click at [110, 196] on li "Оплаченные 2" at bounding box center [77, 198] width 154 height 24
click at [87, 196] on span "Оплаченные" at bounding box center [71, 194] width 54 height 11
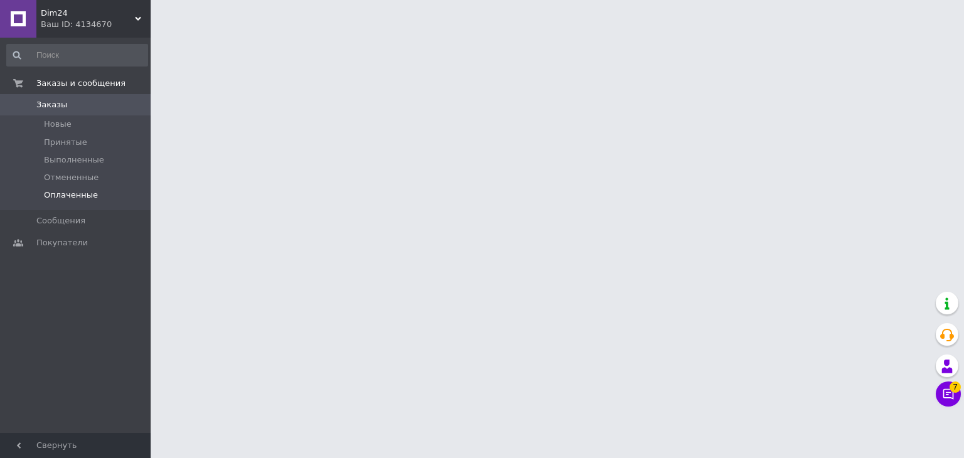
click at [83, 196] on span "Оплаченные" at bounding box center [71, 194] width 54 height 11
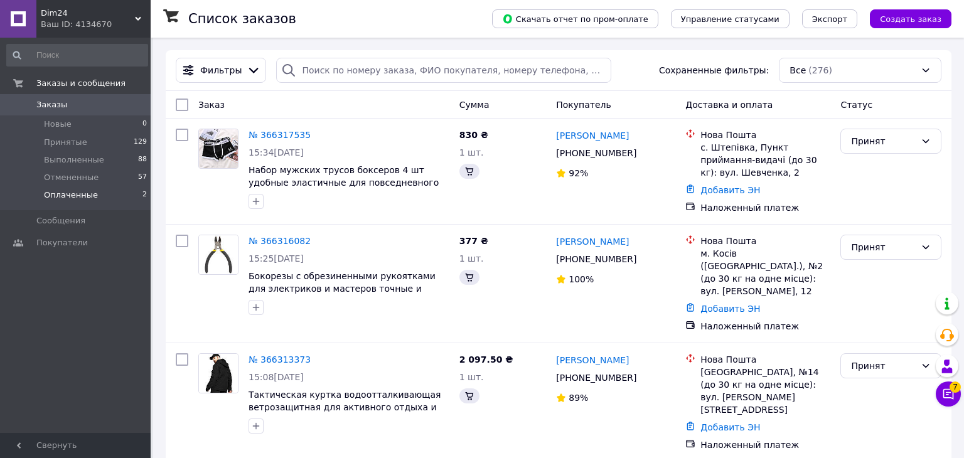
click at [104, 191] on li "Оплаченные 2" at bounding box center [77, 198] width 154 height 24
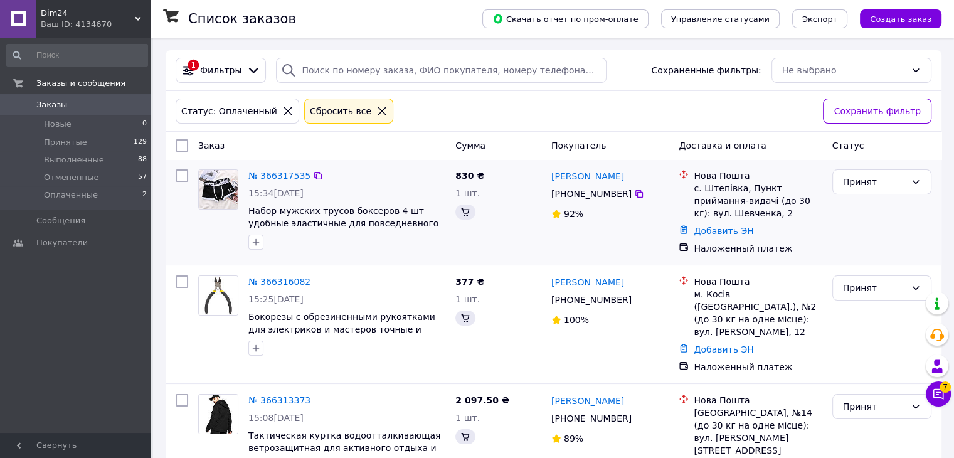
drag, startPoint x: 50, startPoint y: 198, endPoint x: 203, endPoint y: 219, distance: 153.8
click at [51, 198] on span "Оплаченные" at bounding box center [71, 194] width 54 height 11
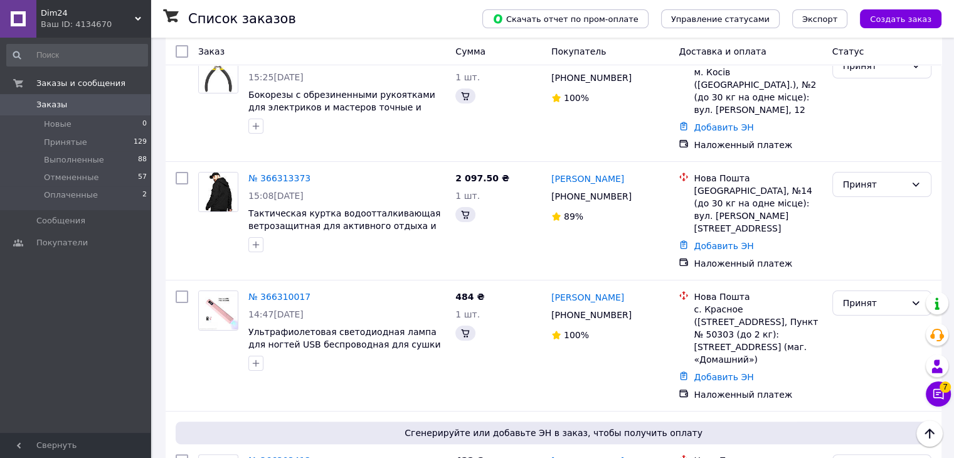
scroll to position [188, 0]
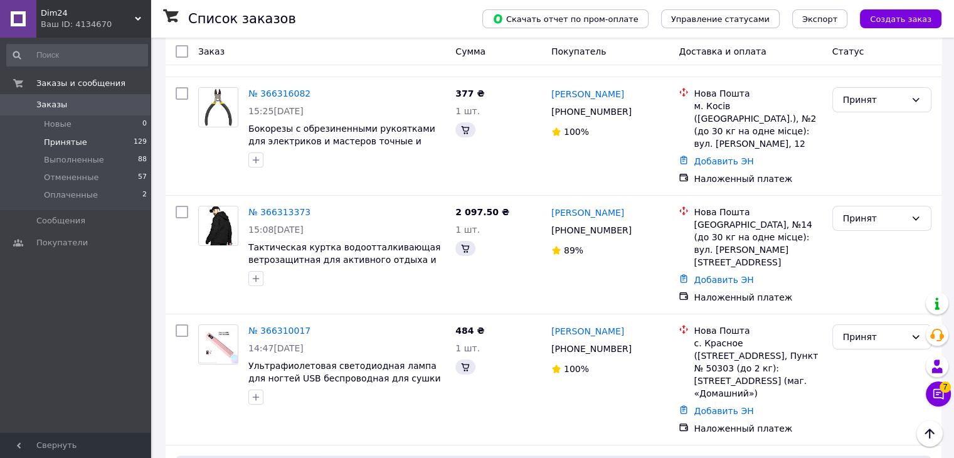
click at [68, 146] on span "Принятые" at bounding box center [65, 142] width 43 height 11
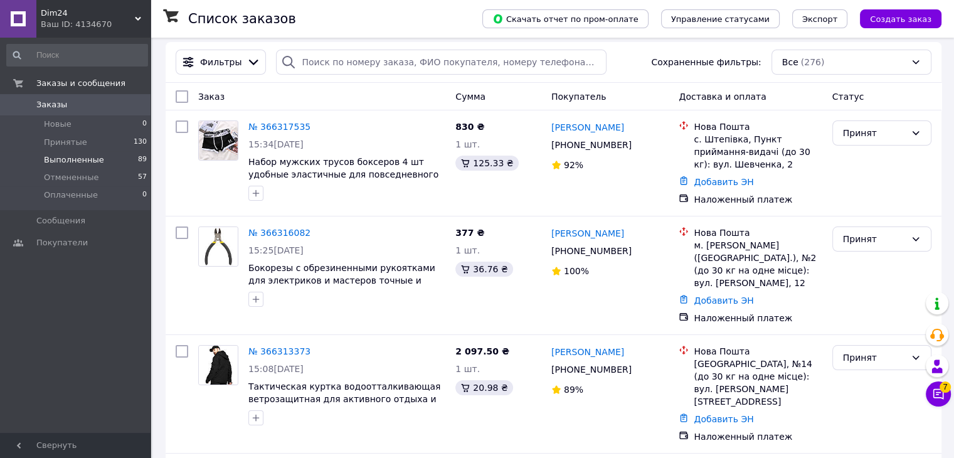
scroll to position [63, 0]
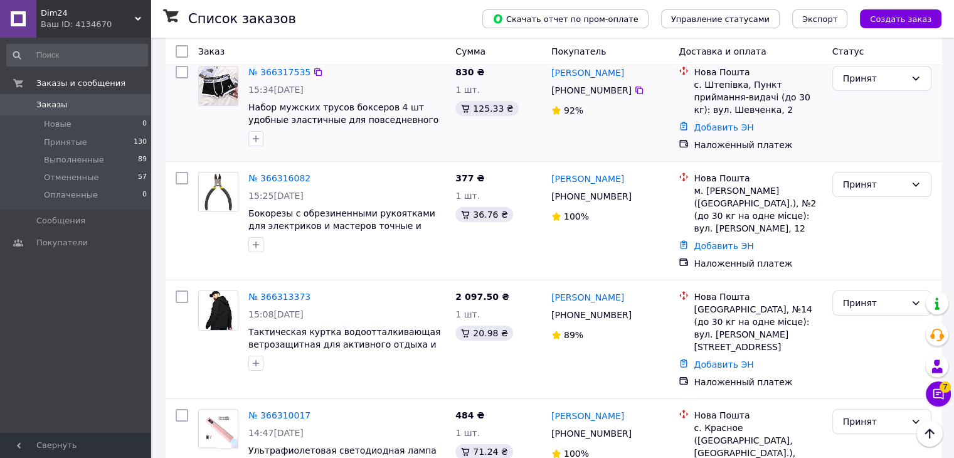
drag, startPoint x: 117, startPoint y: 141, endPoint x: 575, endPoint y: 183, distance: 459.3
click at [116, 141] on li "Принятые 130" at bounding box center [77, 143] width 154 height 18
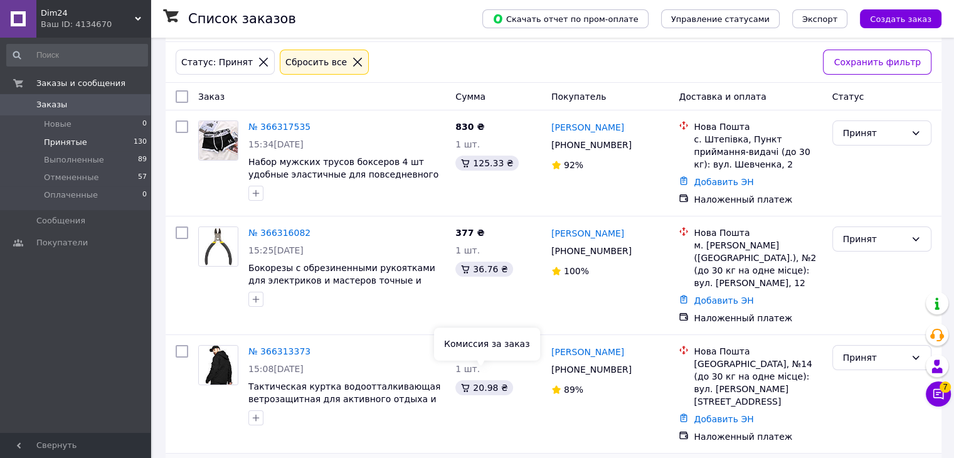
scroll to position [125, 0]
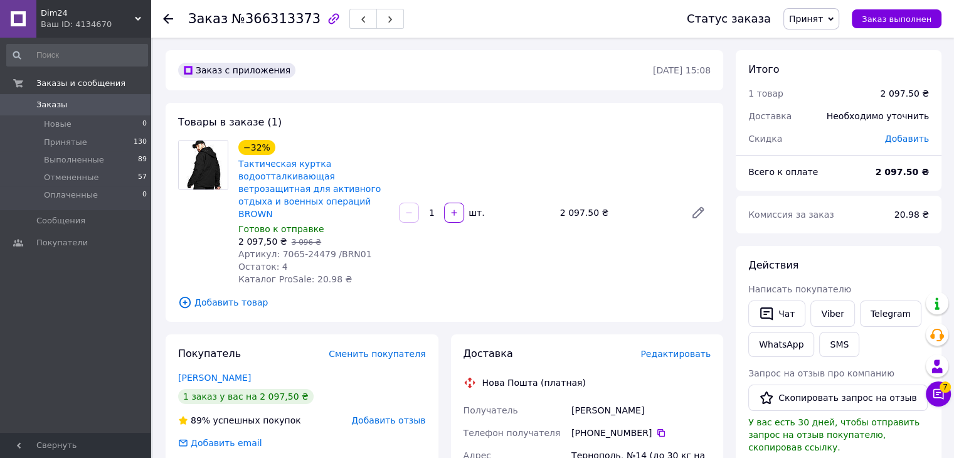
scroll to position [125, 0]
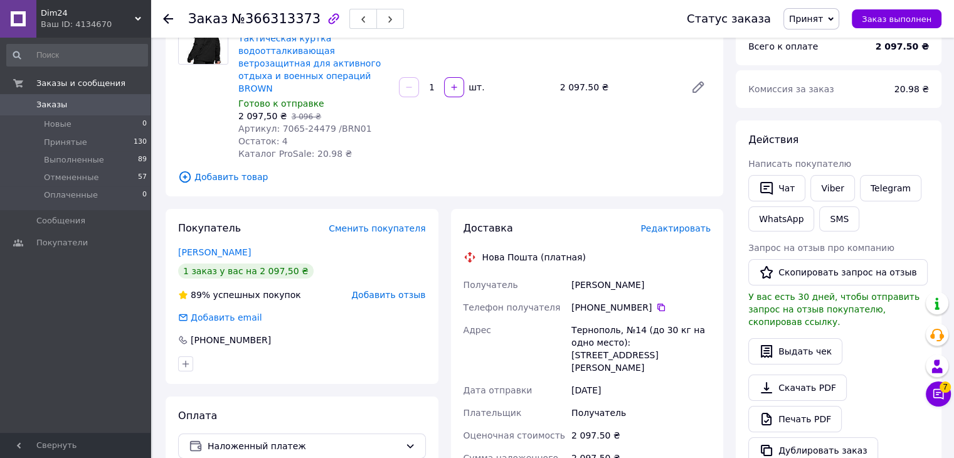
click at [437, 171] on span "Добавить товар" at bounding box center [444, 177] width 533 height 14
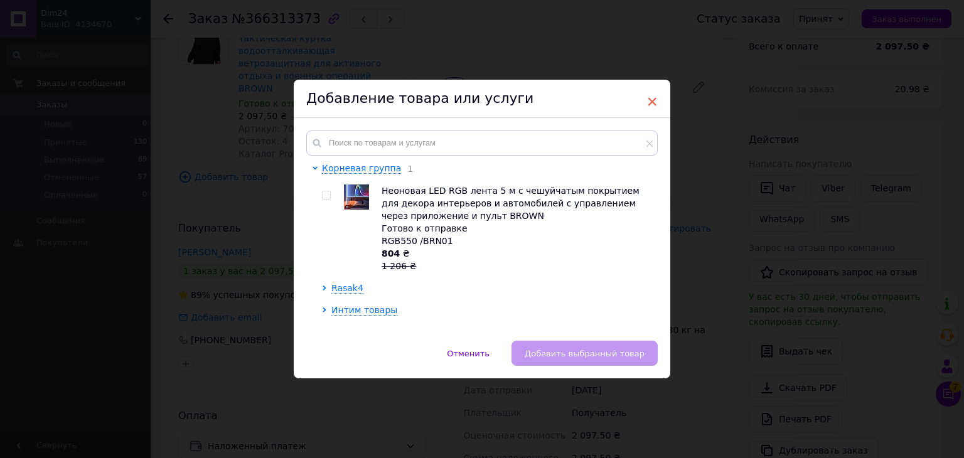
click at [646, 96] on span "×" at bounding box center [651, 101] width 11 height 21
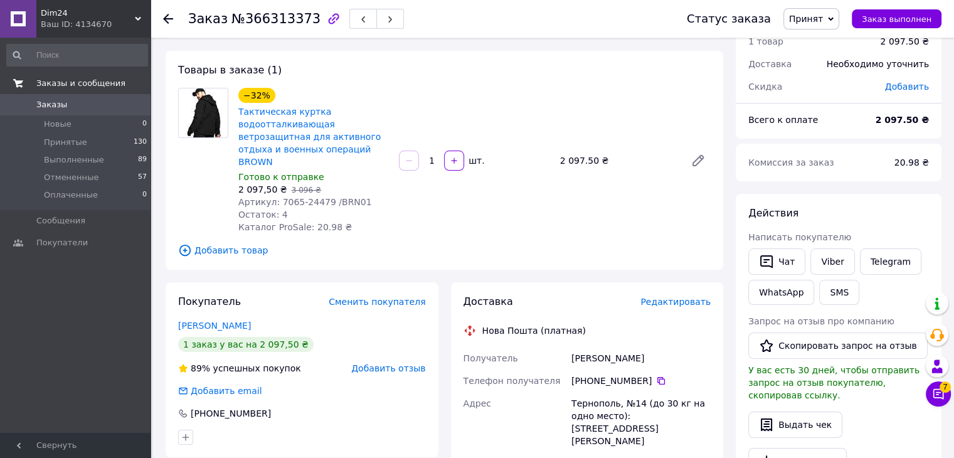
scroll to position [0, 0]
